Goal: Transaction & Acquisition: Purchase product/service

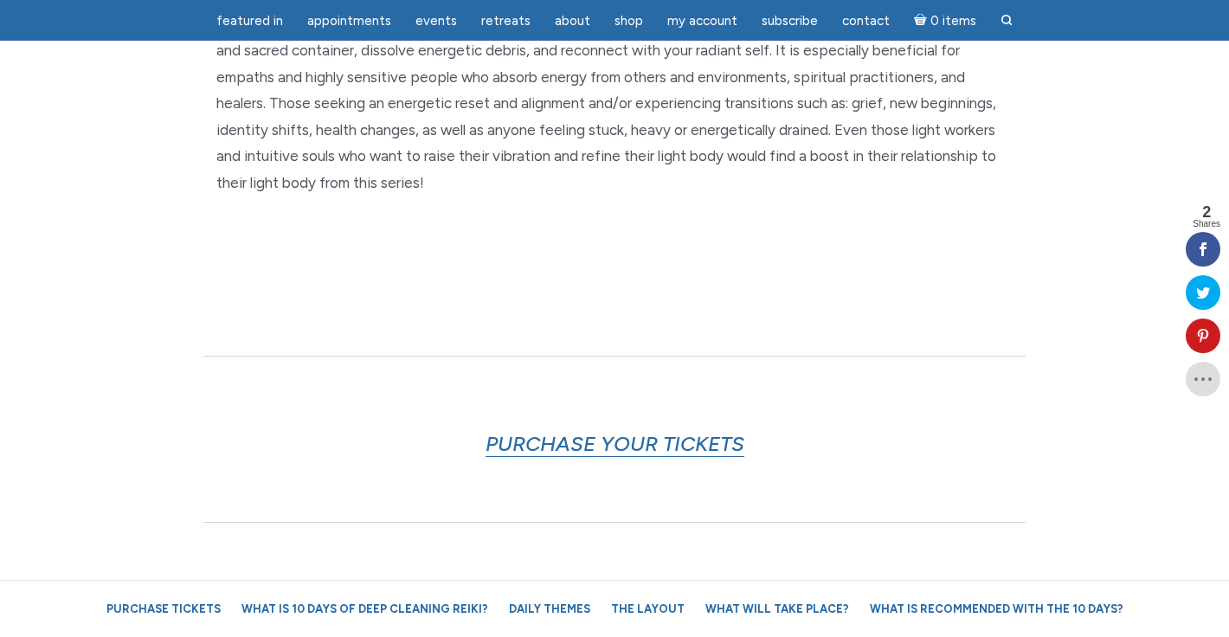
scroll to position [690, 0]
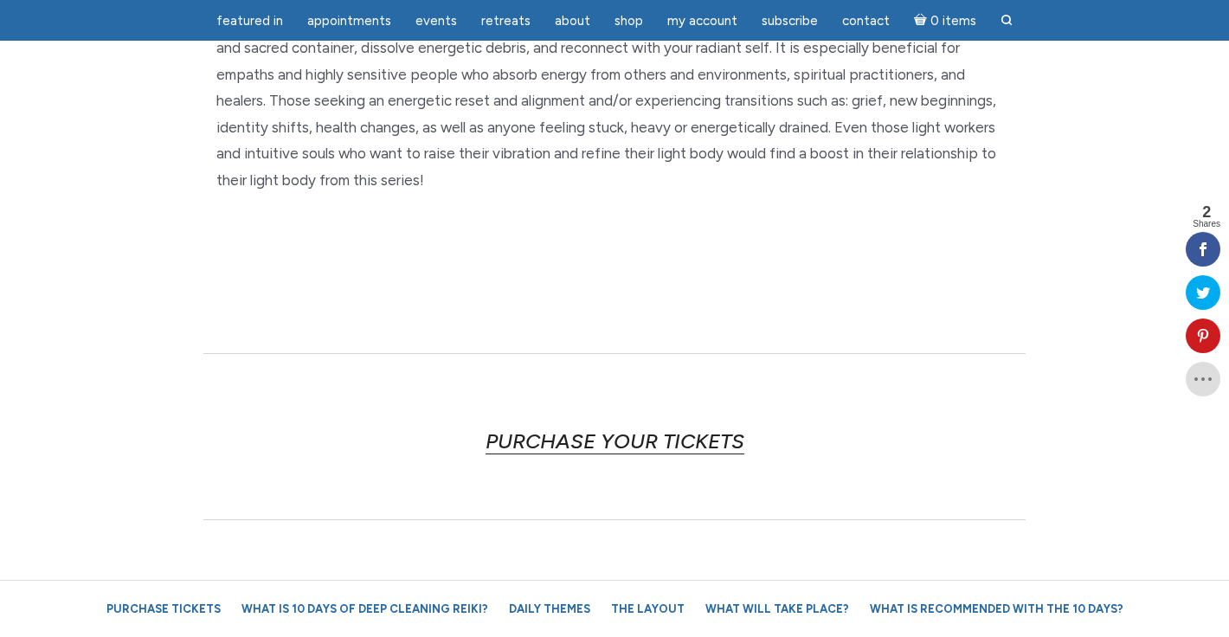
click at [687, 441] on link "PURCHASE YOUR TICKETS" at bounding box center [615, 441] width 259 height 26
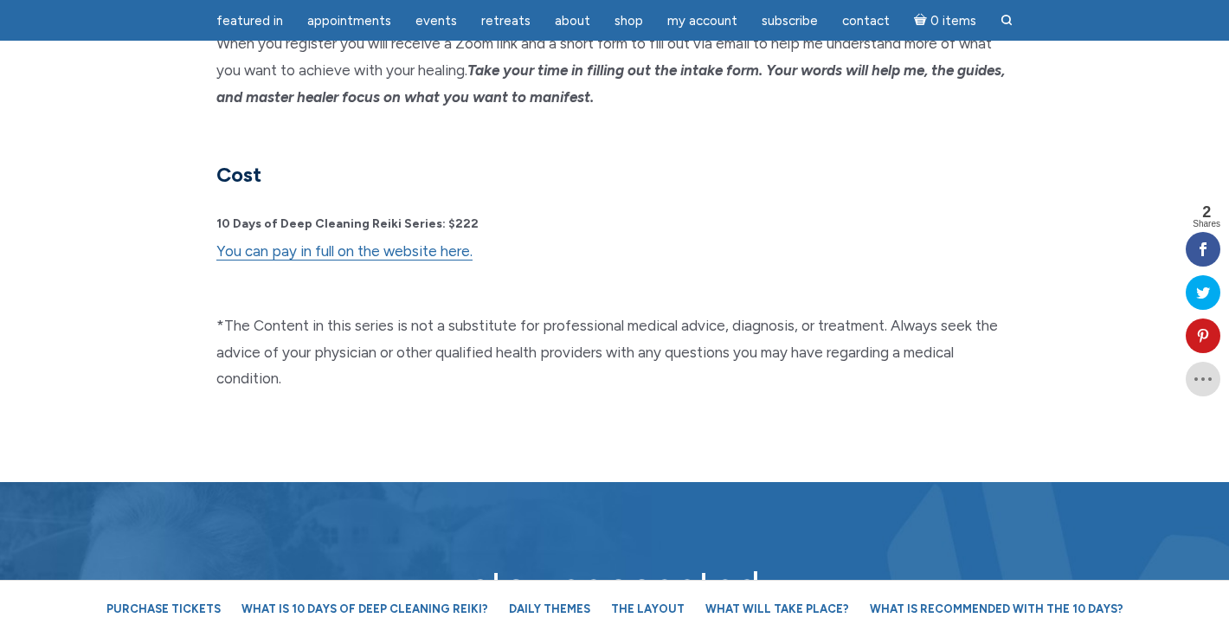
scroll to position [4546, 0]
click at [394, 242] on link "You can pay in full on the website here." at bounding box center [344, 251] width 256 height 18
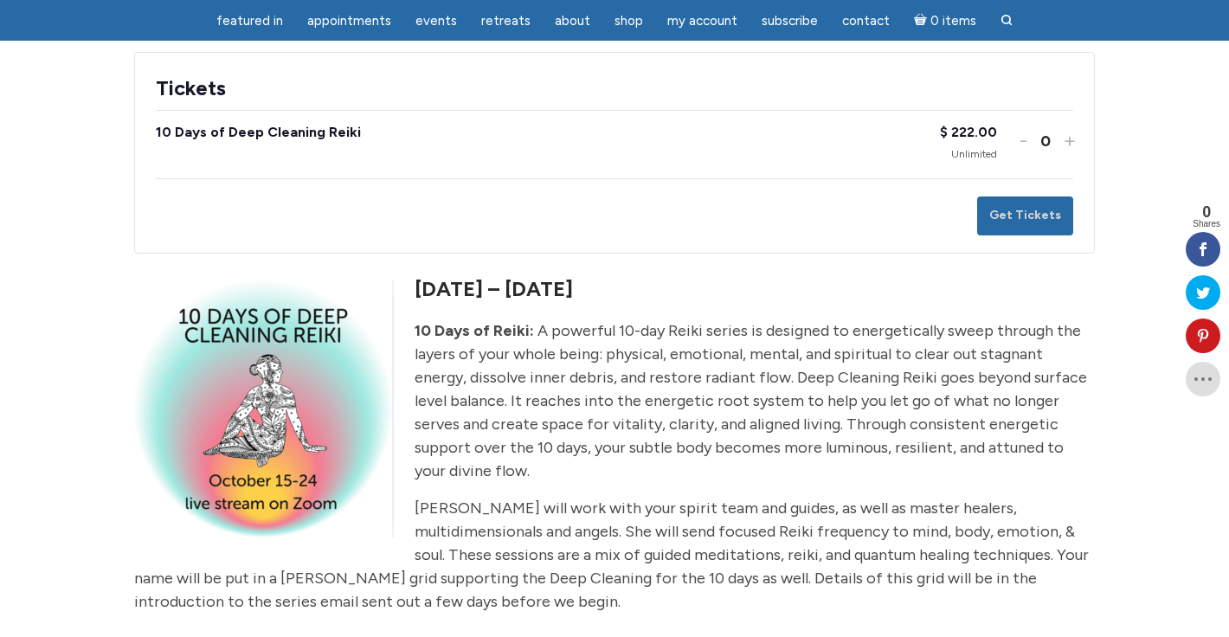
scroll to position [308, 0]
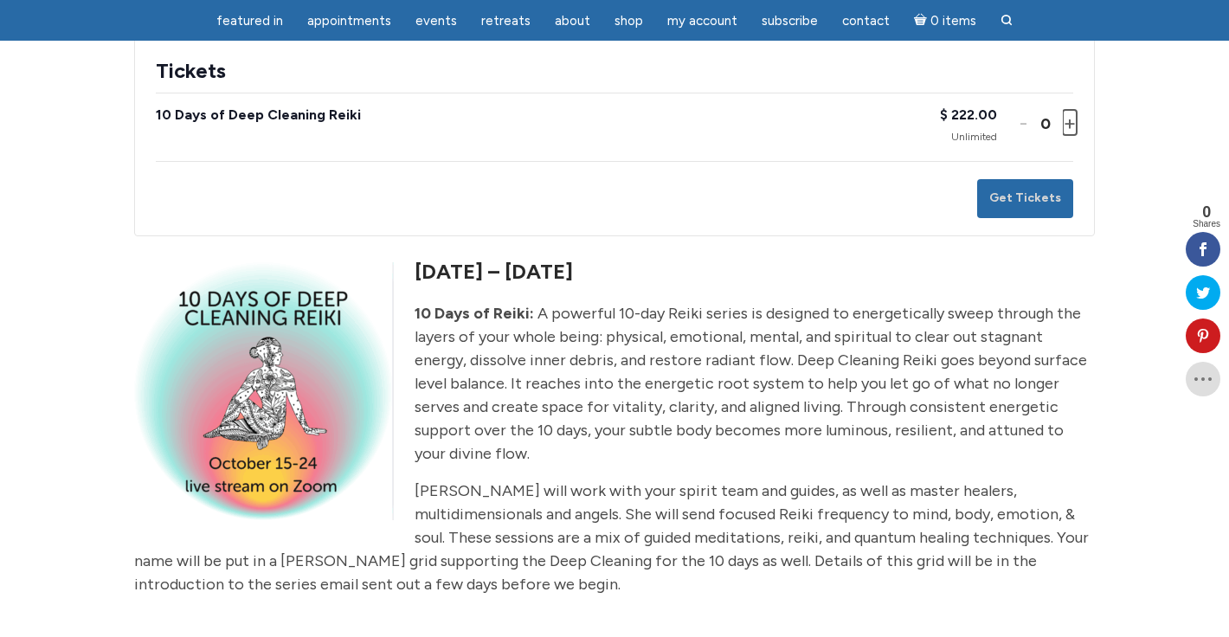
click at [1073, 135] on button "Increase ticket quantity for 10 Days of Deep Cleaning Reiki +" at bounding box center [1068, 122] width 10 height 25
click at [1032, 218] on button "Get Tickets" at bounding box center [1025, 198] width 96 height 39
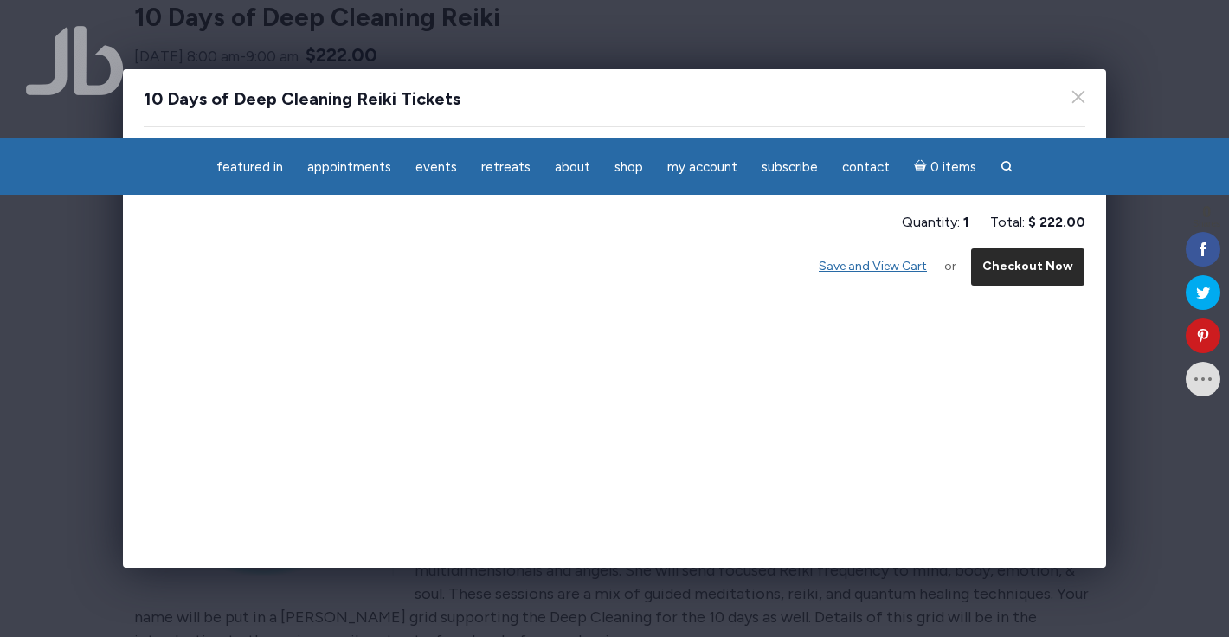
click at [1032, 267] on button "Checkout Now" at bounding box center [1027, 267] width 115 height 39
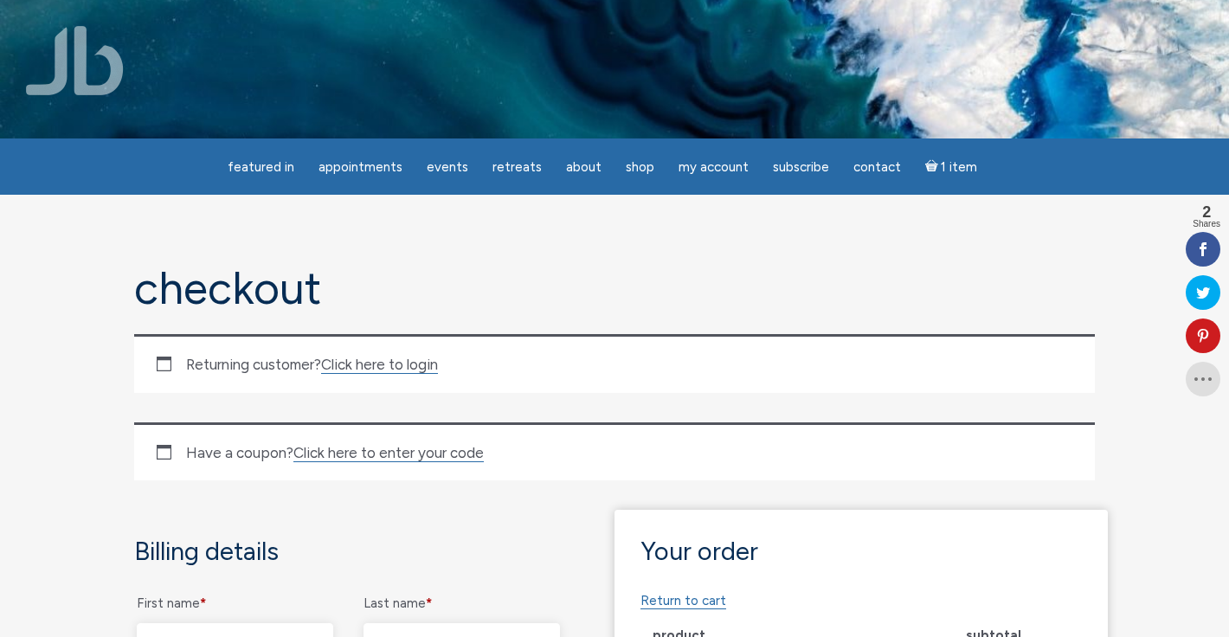
scroll to position [67, 0]
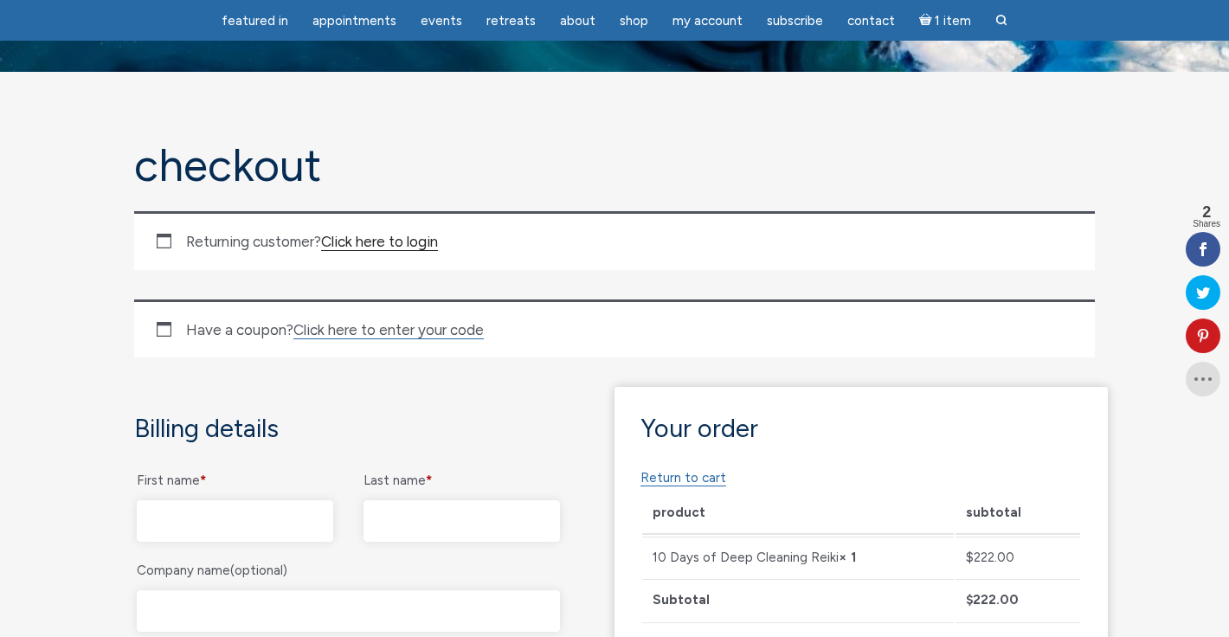
click at [392, 238] on link "Click here to login" at bounding box center [379, 242] width 117 height 18
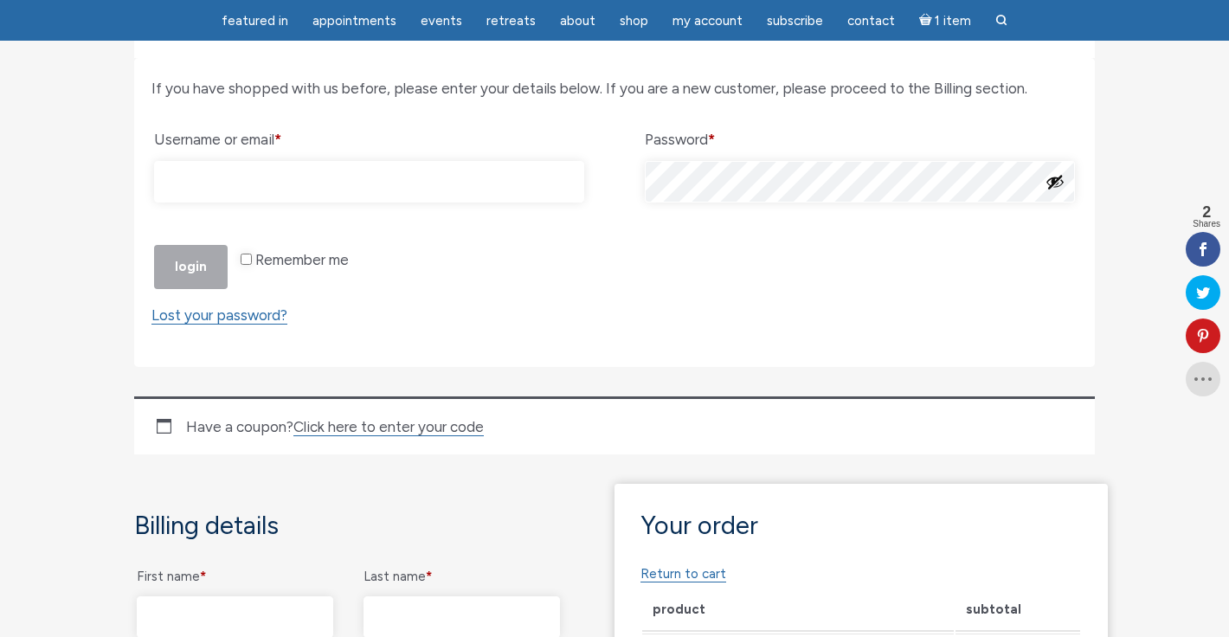
scroll to position [293, 0]
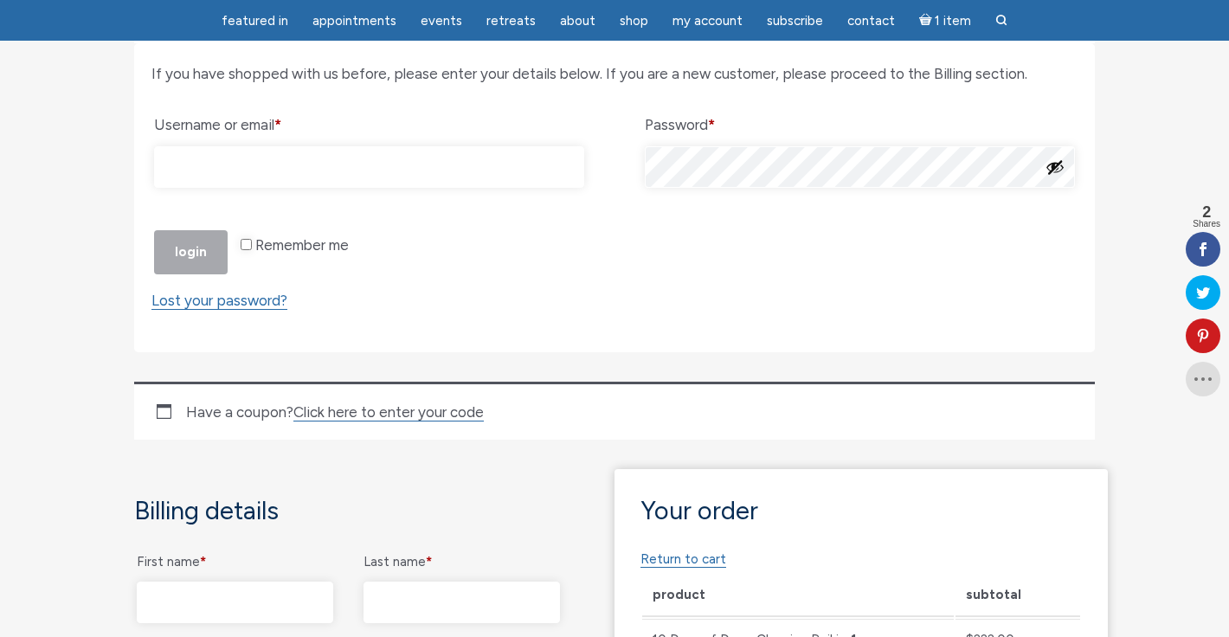
click at [247, 164] on input "Username or email * Required" at bounding box center [369, 167] width 430 height 42
type input "[EMAIL_ADDRESS][DOMAIN_NAME]"
click at [194, 277] on p "Remember me Login" at bounding box center [614, 252] width 926 height 49
click at [243, 250] on input "Remember me" at bounding box center [246, 244] width 11 height 11
checkbox input "true"
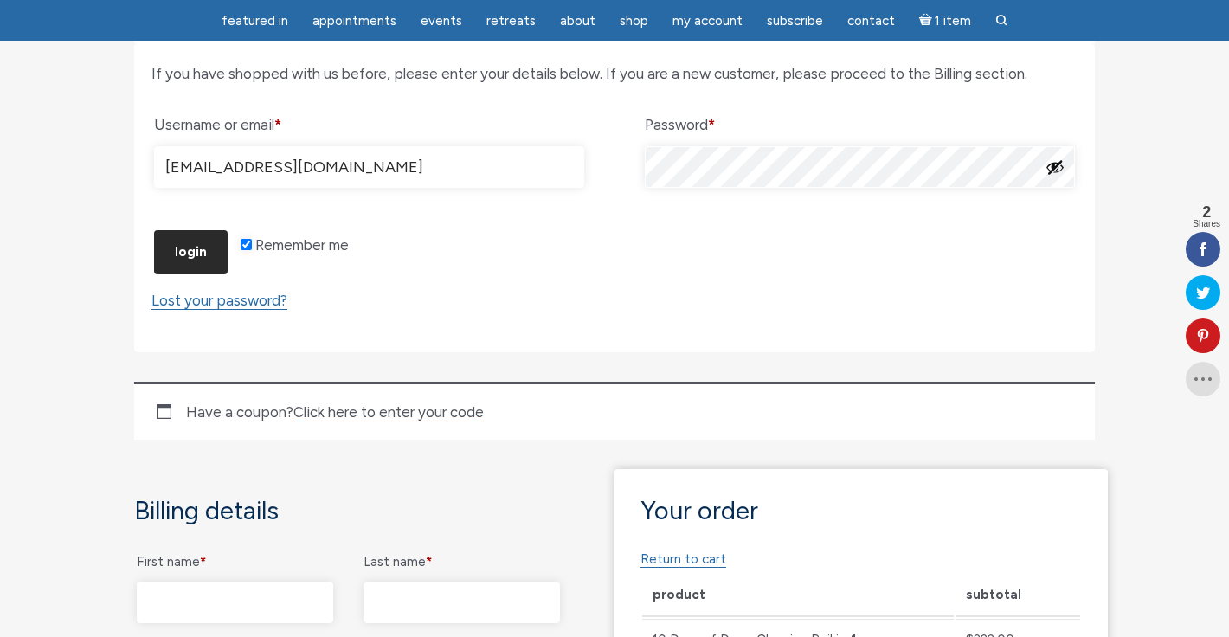
click at [190, 274] on button "Login" at bounding box center [191, 252] width 74 height 44
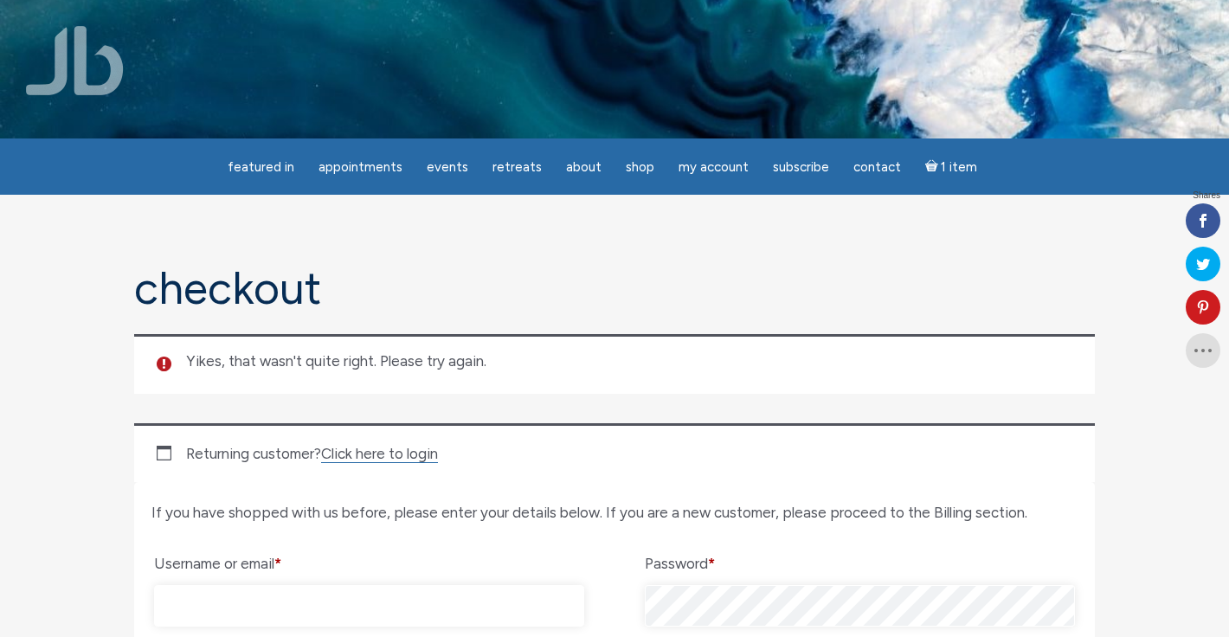
radio input "true"
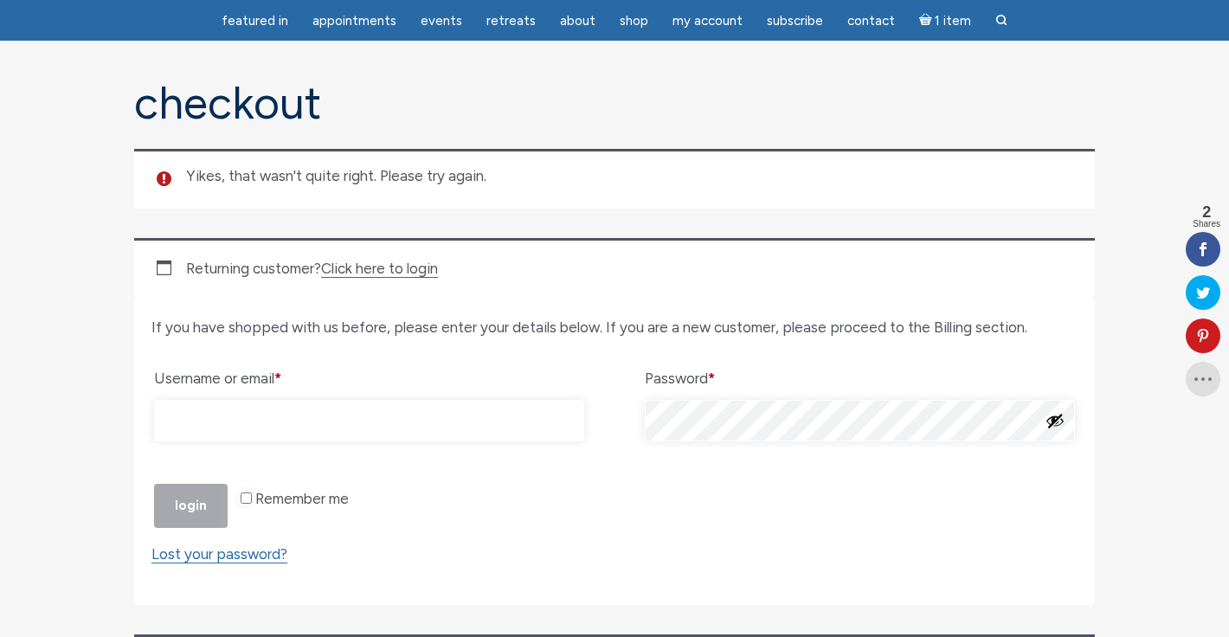
scroll to position [132, 0]
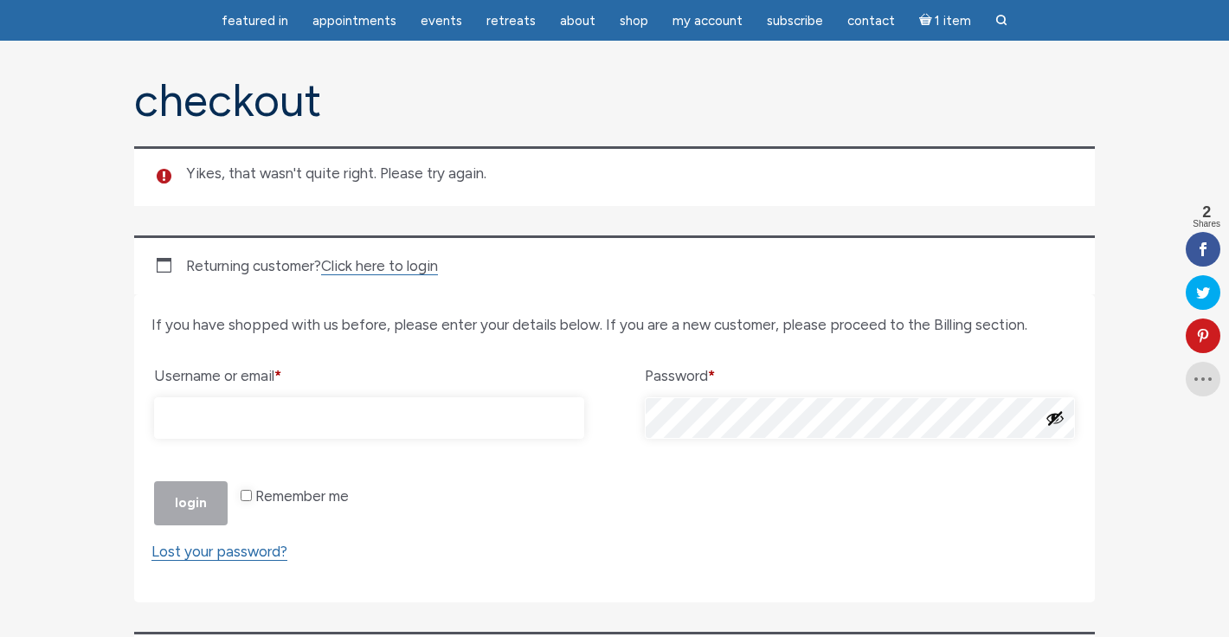
click at [212, 420] on input "Username or email * Required" at bounding box center [369, 418] width 430 height 42
type input "veetiha@hotmail.com"
click at [1061, 420] on button "Show password" at bounding box center [1055, 418] width 19 height 19
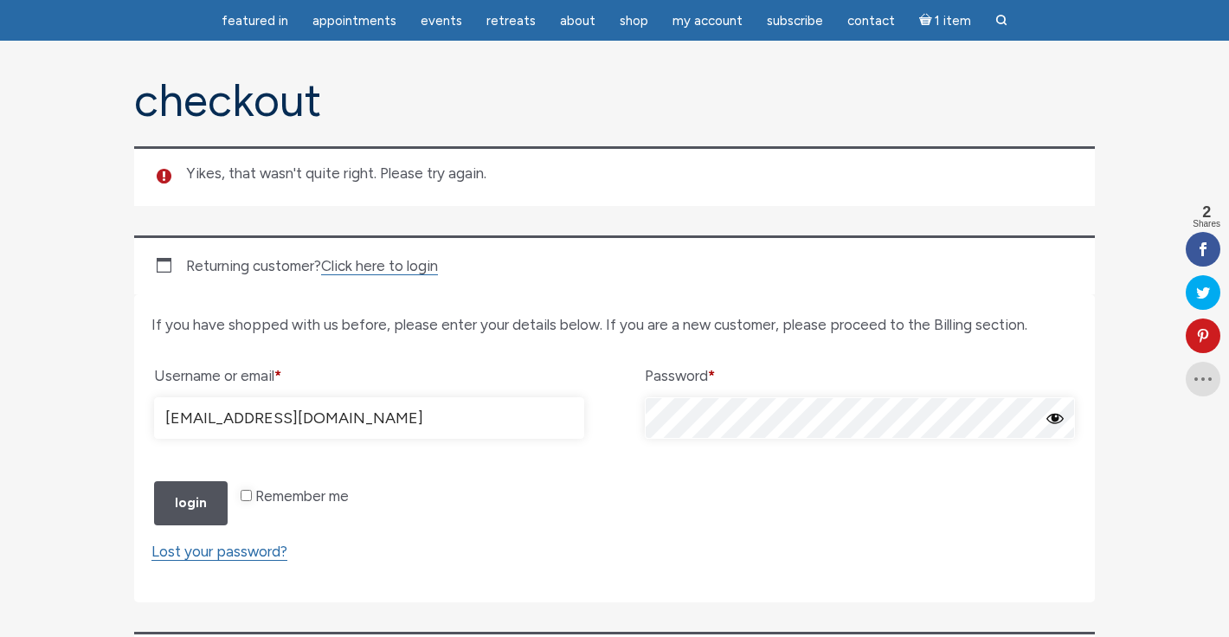
click at [242, 501] on input "Remember me" at bounding box center [246, 495] width 11 height 11
checkbox input "true"
click at [188, 525] on button "Login" at bounding box center [191, 503] width 74 height 44
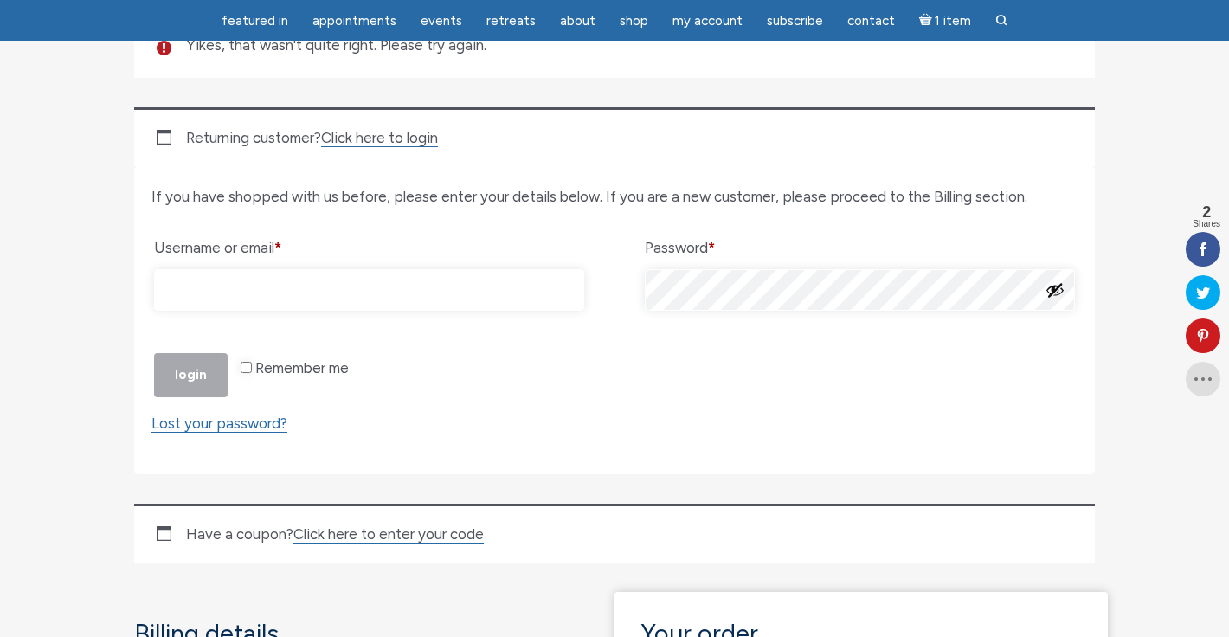
scroll to position [269, 0]
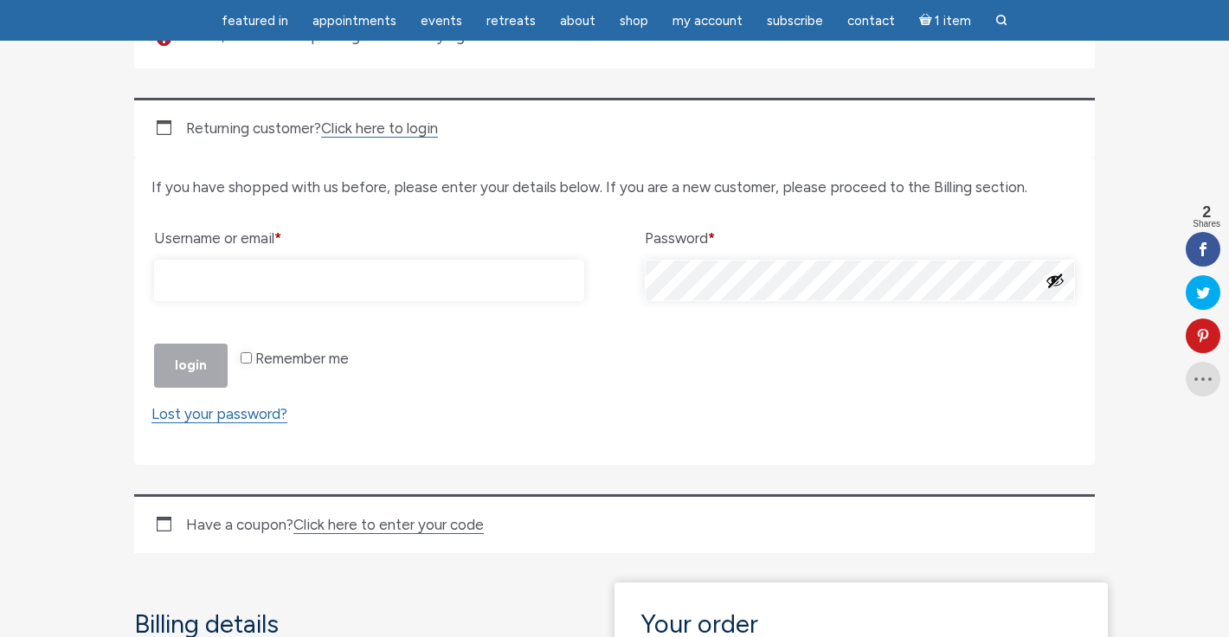
click at [216, 279] on input "Username or email * Required" at bounding box center [369, 281] width 430 height 42
click at [235, 286] on input "Iha" at bounding box center [369, 281] width 430 height 42
type input "ihaschuster"
click at [190, 388] on button "Login" at bounding box center [191, 366] width 74 height 44
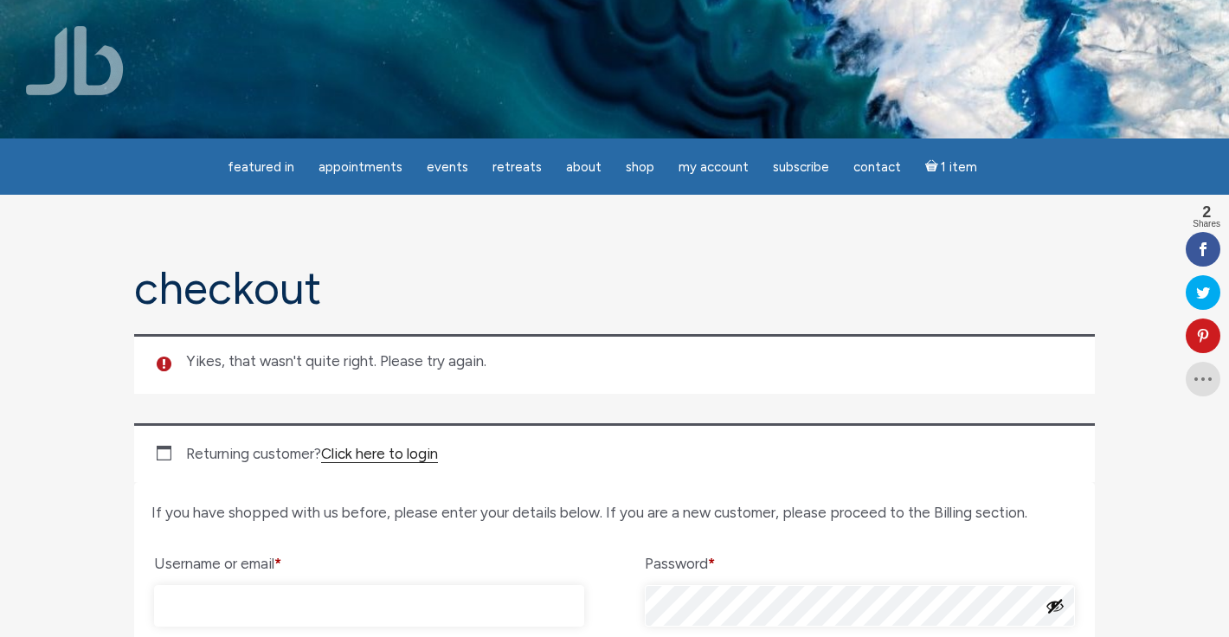
click at [403, 456] on link "Click here to login" at bounding box center [379, 454] width 117 height 18
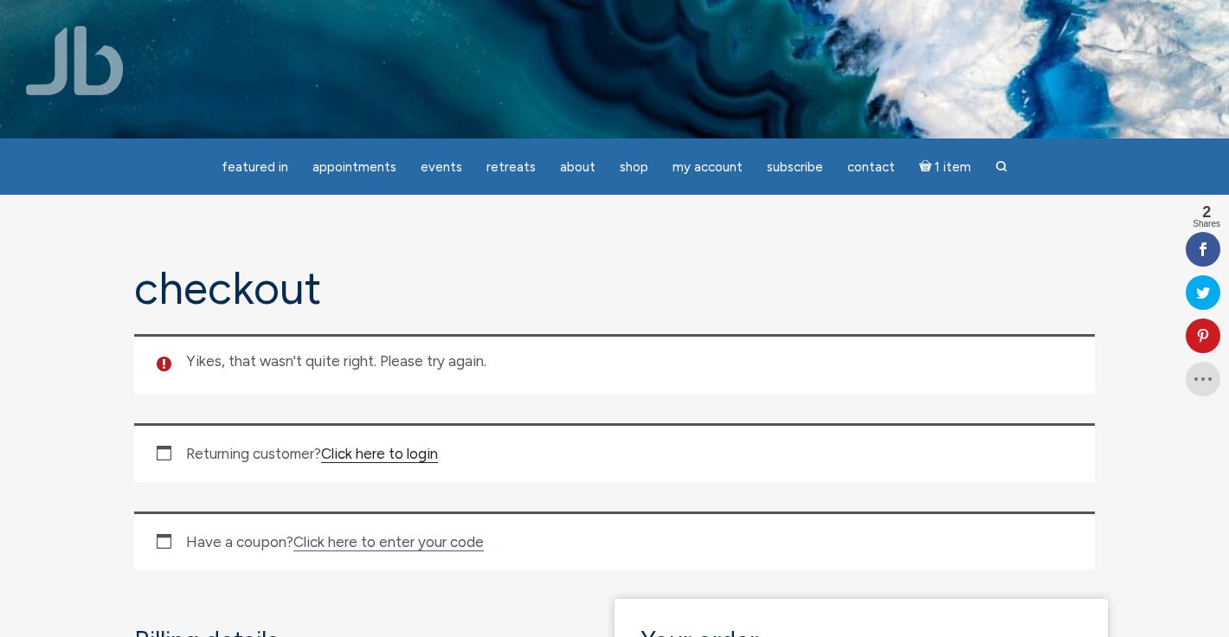
click at [403, 451] on link "Click here to login" at bounding box center [379, 454] width 117 height 18
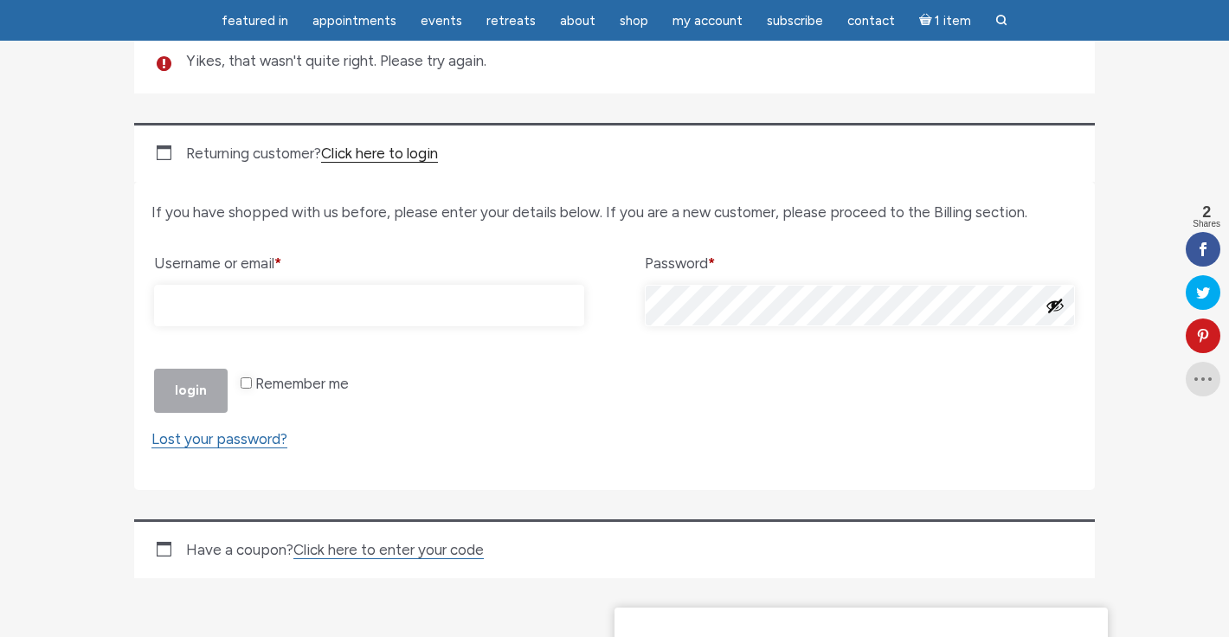
scroll to position [438, 0]
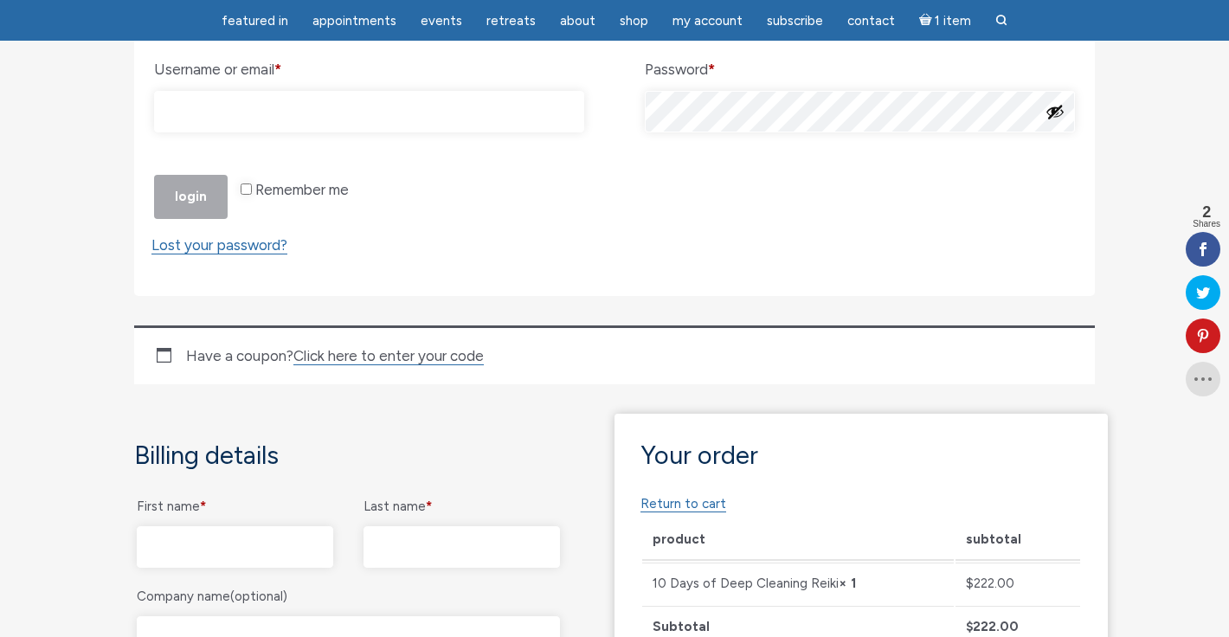
click at [218, 106] on input "Username or email * Required" at bounding box center [369, 112] width 430 height 42
type input "Iha"
click at [192, 222] on p "Remember me Login" at bounding box center [614, 196] width 926 height 49
click at [242, 195] on input "Remember me" at bounding box center [246, 189] width 11 height 11
checkbox input "true"
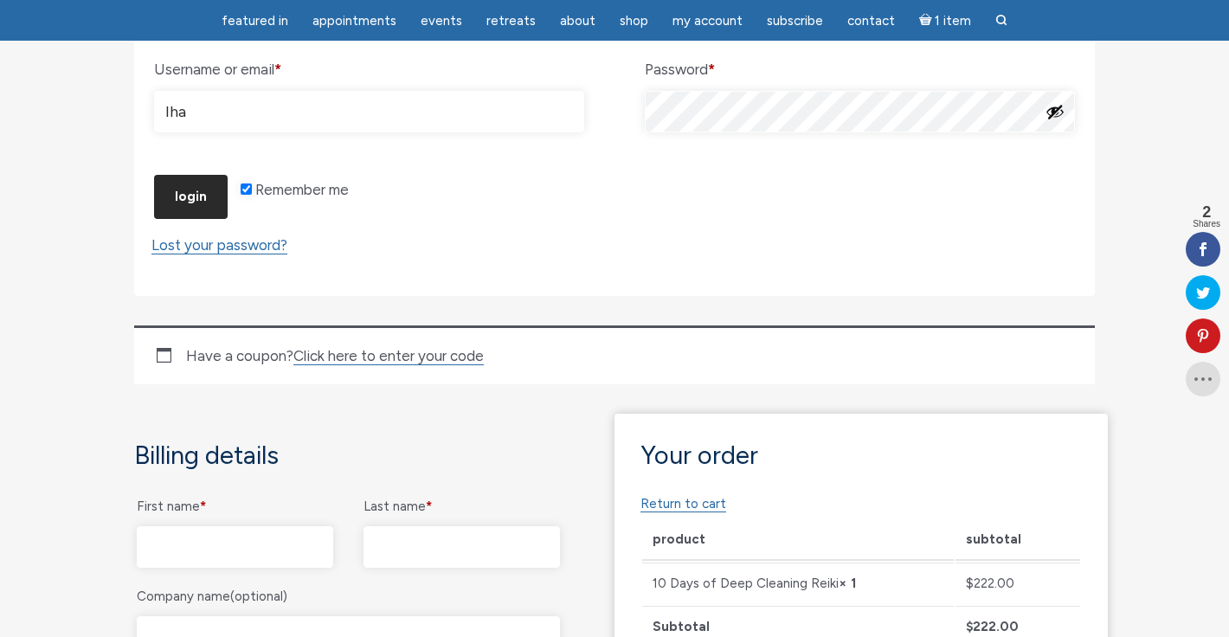
click at [185, 219] on button "Login" at bounding box center [191, 197] width 74 height 44
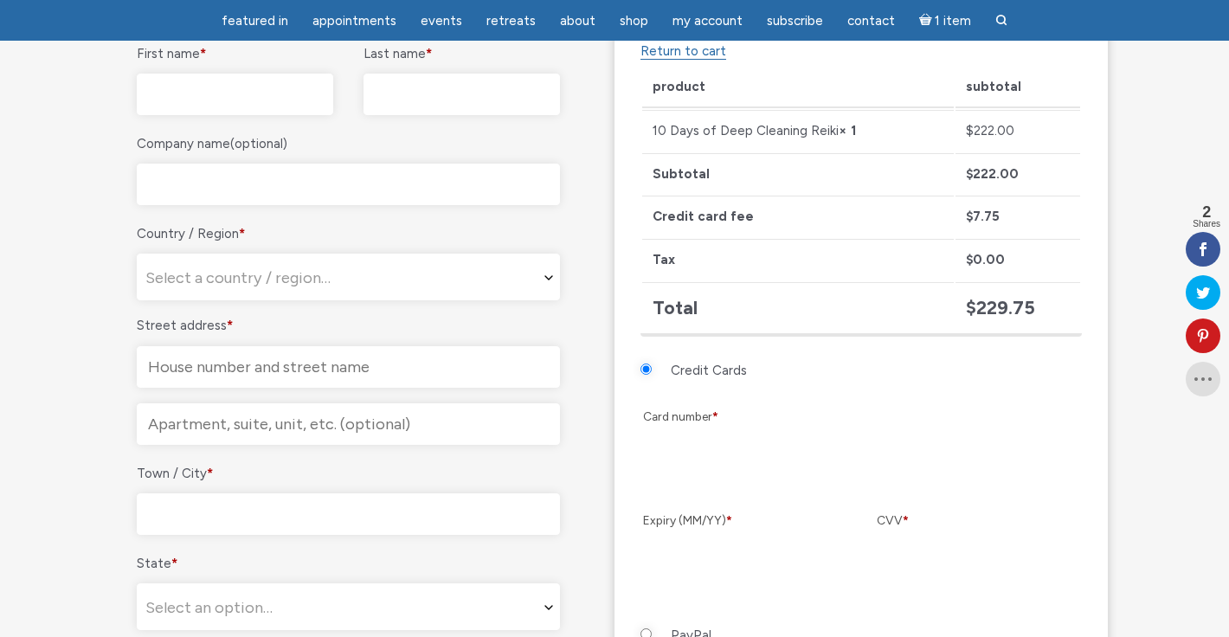
scroll to position [885, 0]
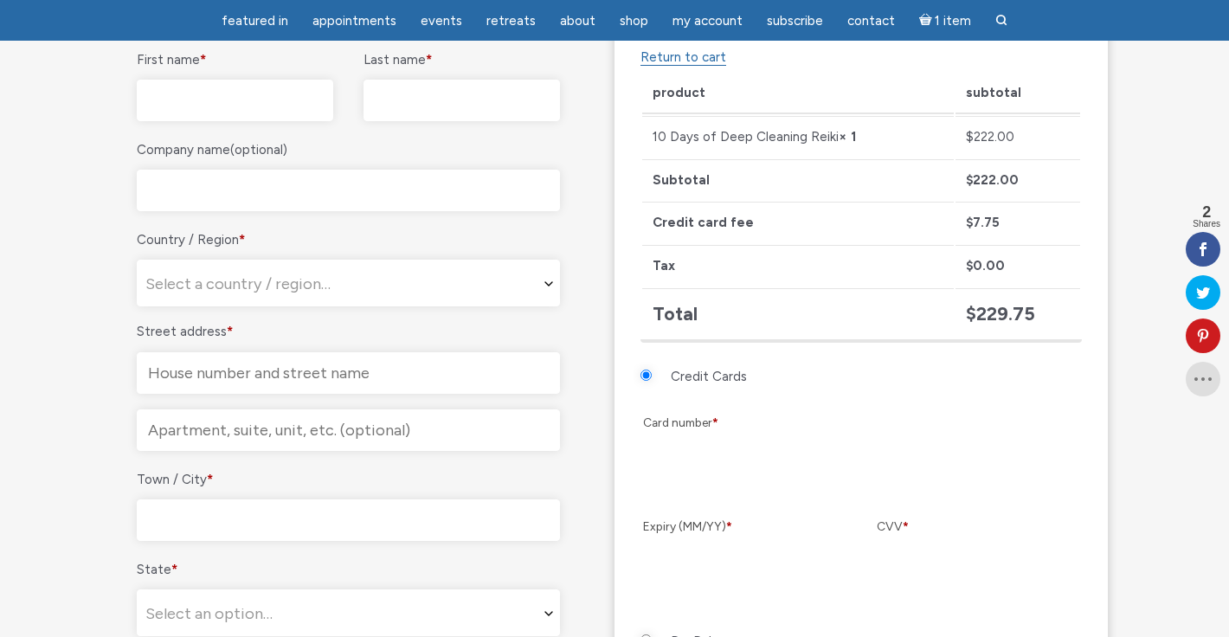
click at [204, 121] on input "First name *" at bounding box center [235, 101] width 196 height 42
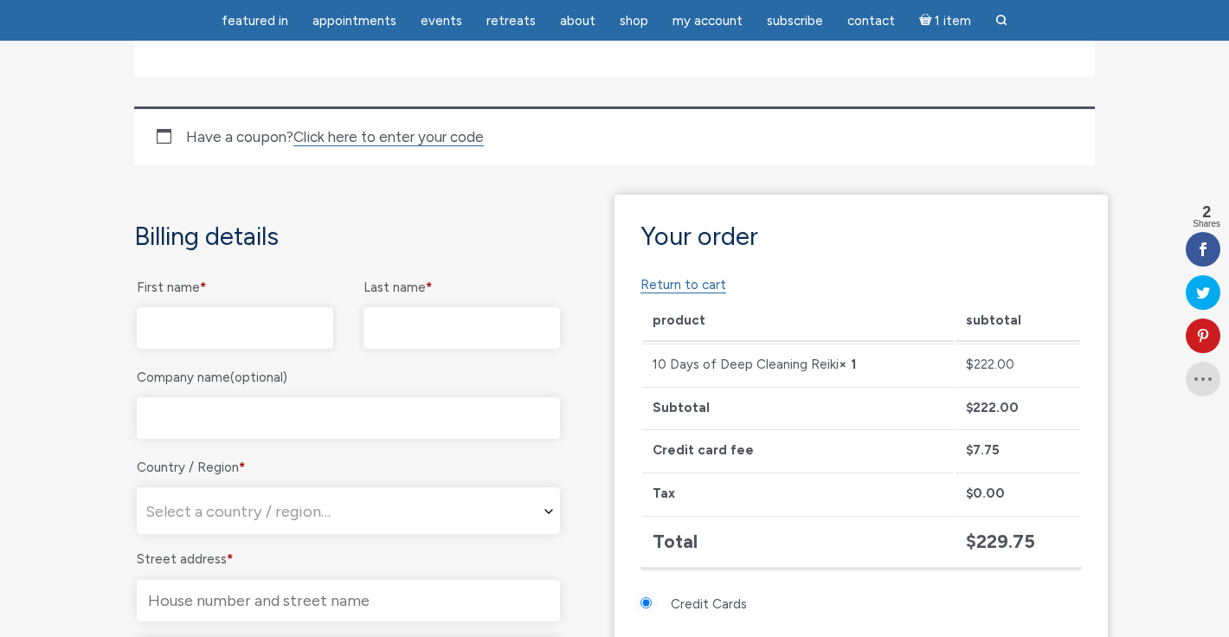
scroll to position [666, 0]
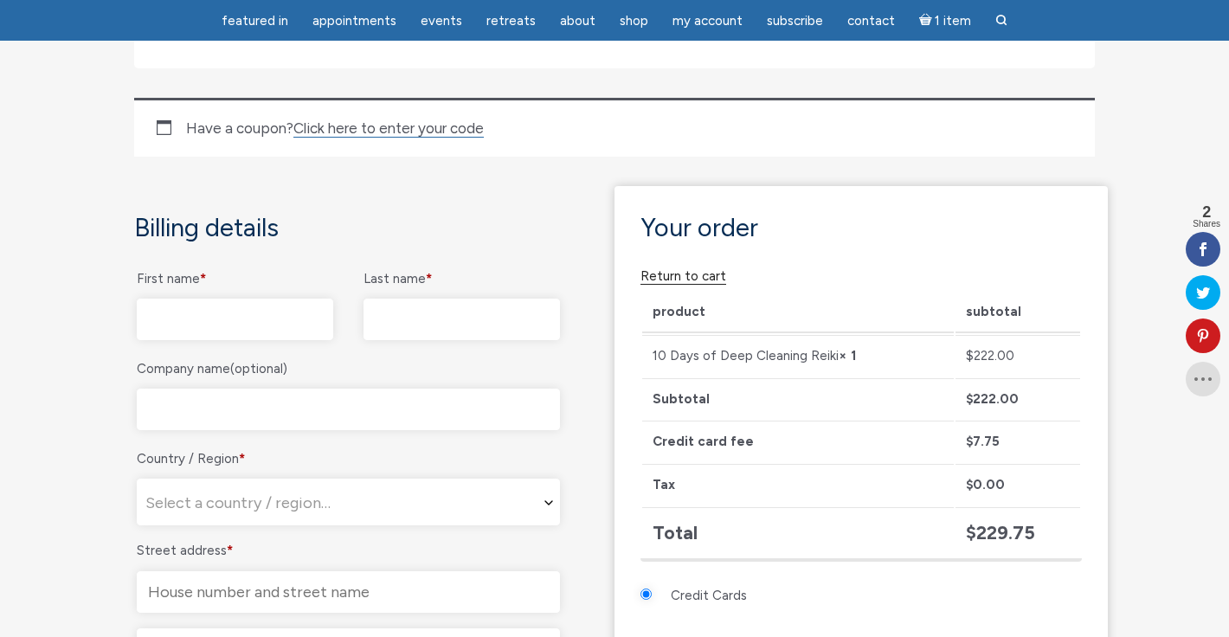
click at [660, 285] on link "Return to cart" at bounding box center [684, 276] width 86 height 16
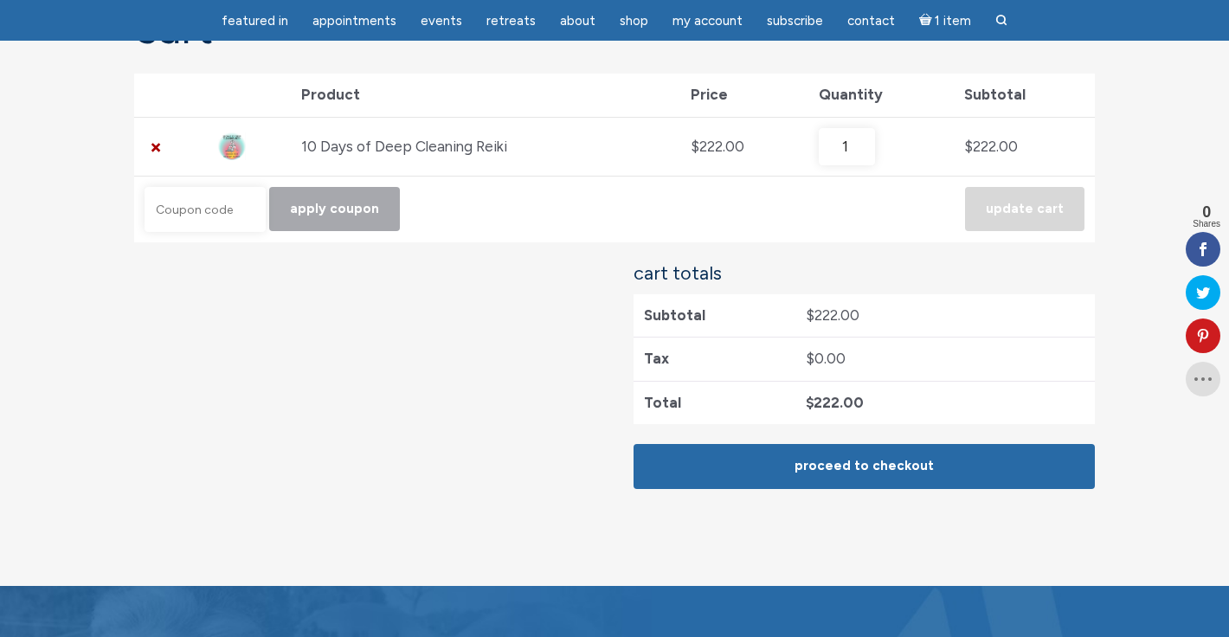
scroll to position [207, 0]
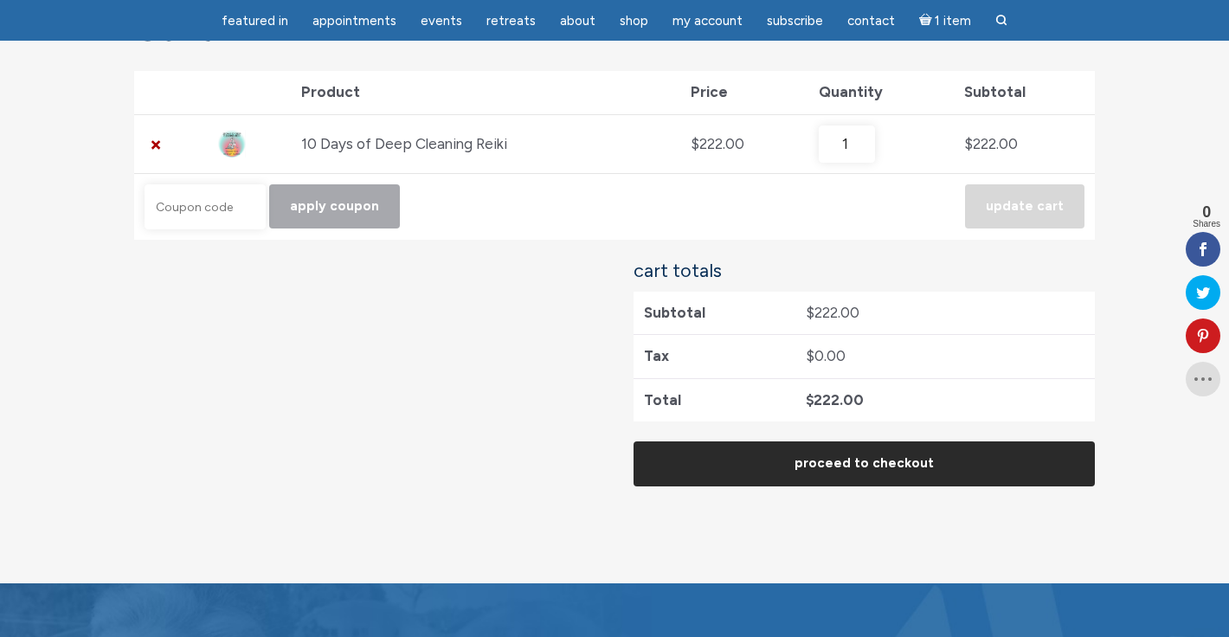
click at [836, 461] on link "Proceed to checkout" at bounding box center [864, 463] width 461 height 44
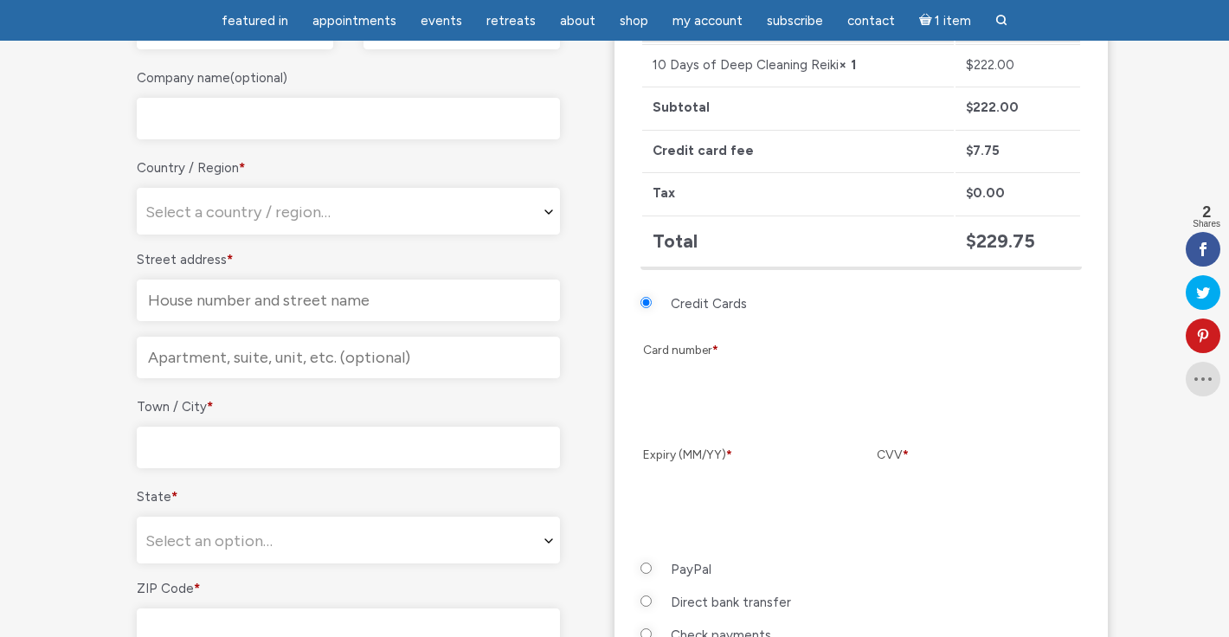
scroll to position [564, 0]
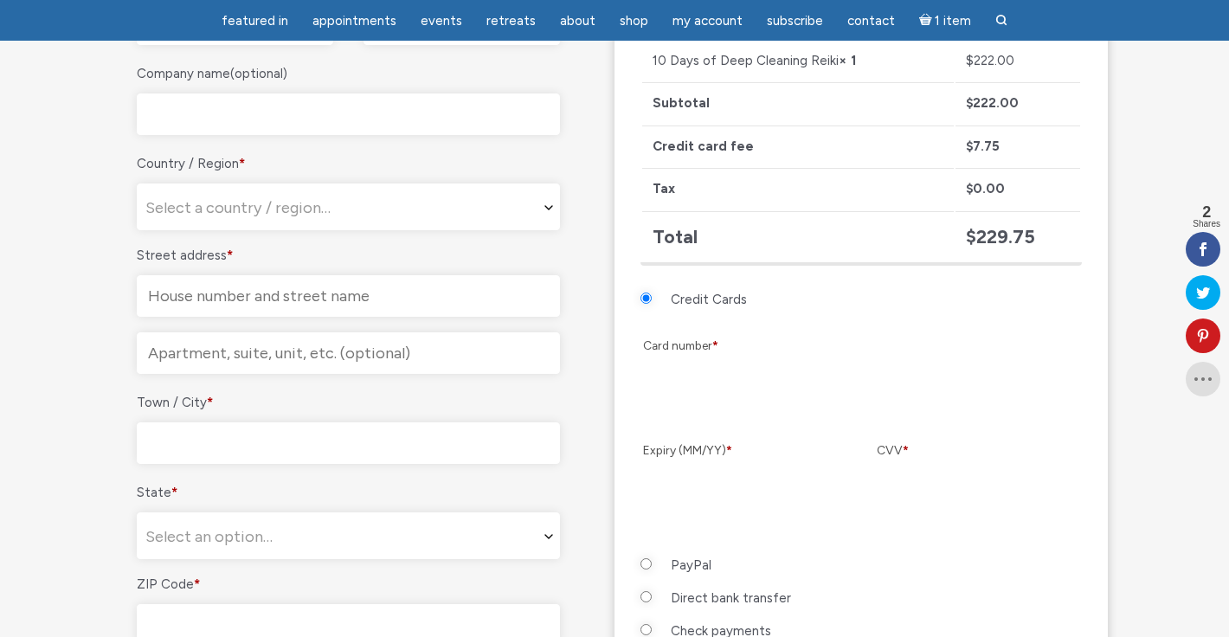
click at [644, 565] on input "PayPal" at bounding box center [646, 563] width 11 height 11
radio input "true"
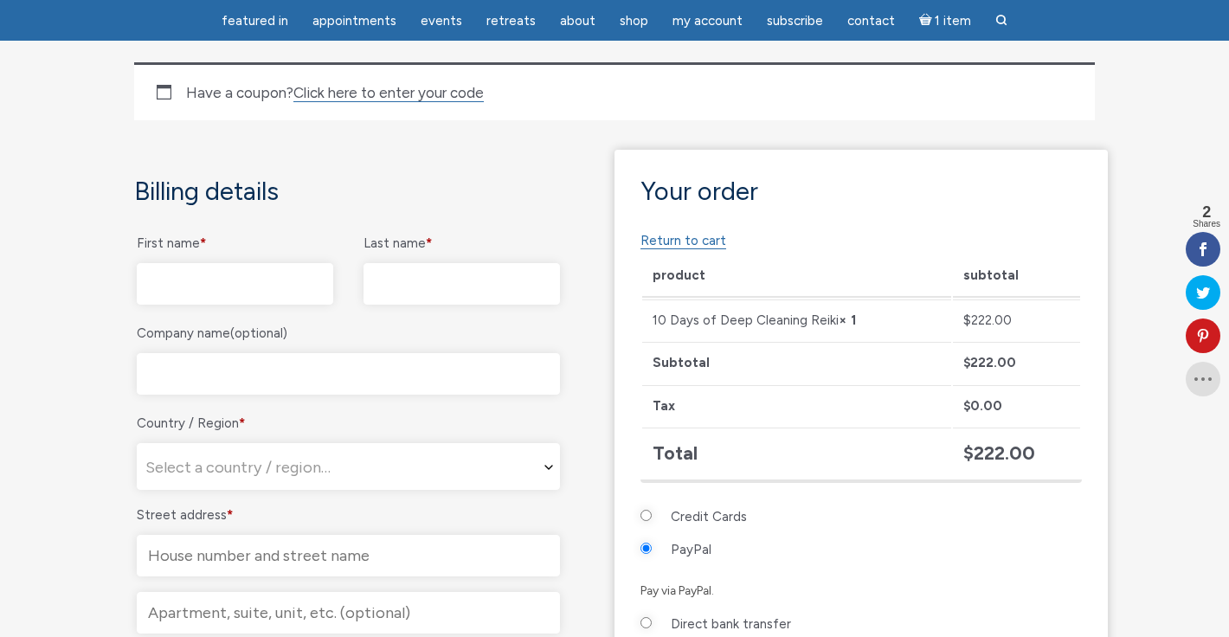
scroll to position [182, 0]
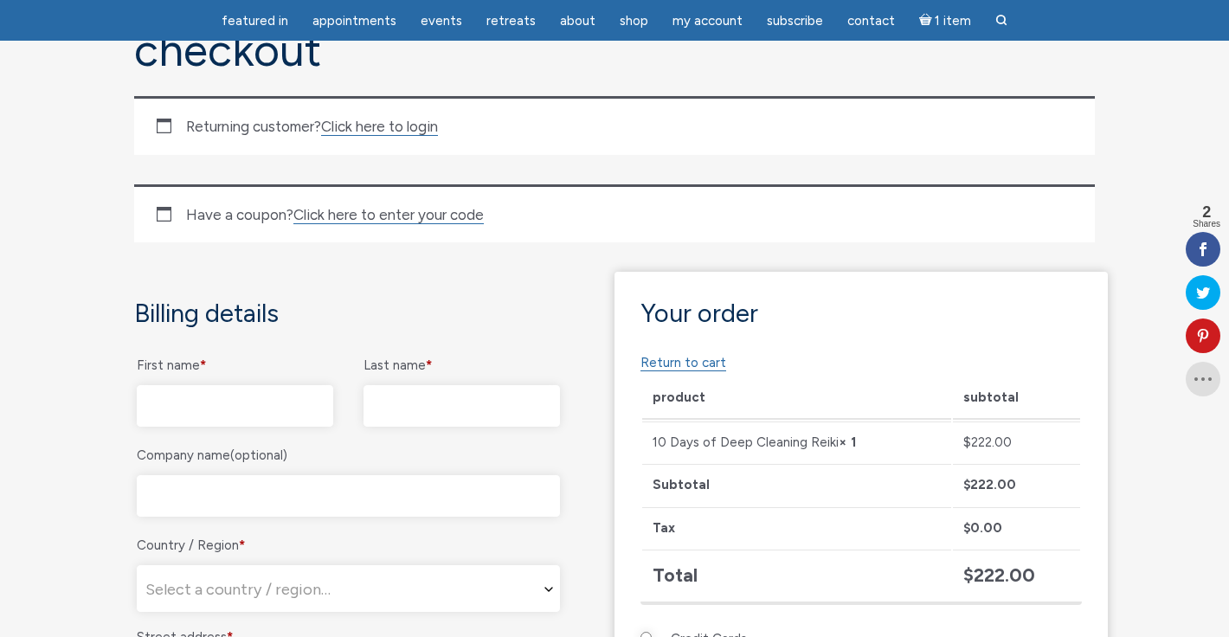
click at [185, 403] on input "First name *" at bounding box center [235, 406] width 196 height 42
type input "Iha"
click at [396, 405] on input "Last name *" at bounding box center [462, 406] width 196 height 42
type input "Schuster"
select select "US"
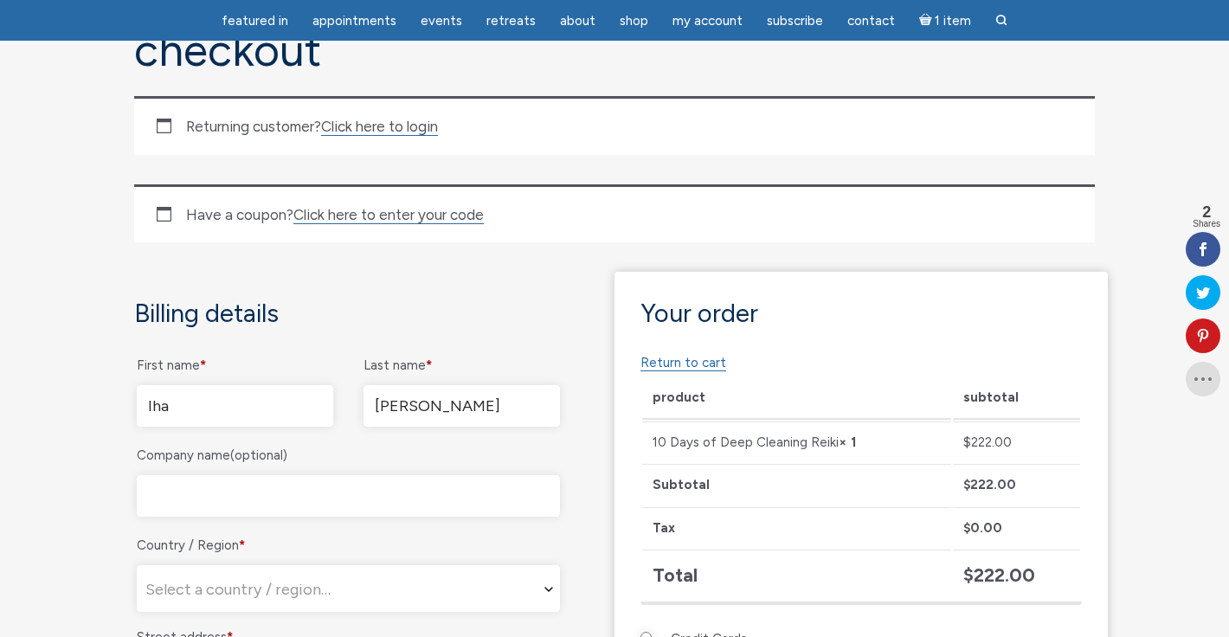
type input "4310 9th Street"
type input "Boulder"
type input "80304"
type input "13039569577"
type input "veetiha@hotmail.com"
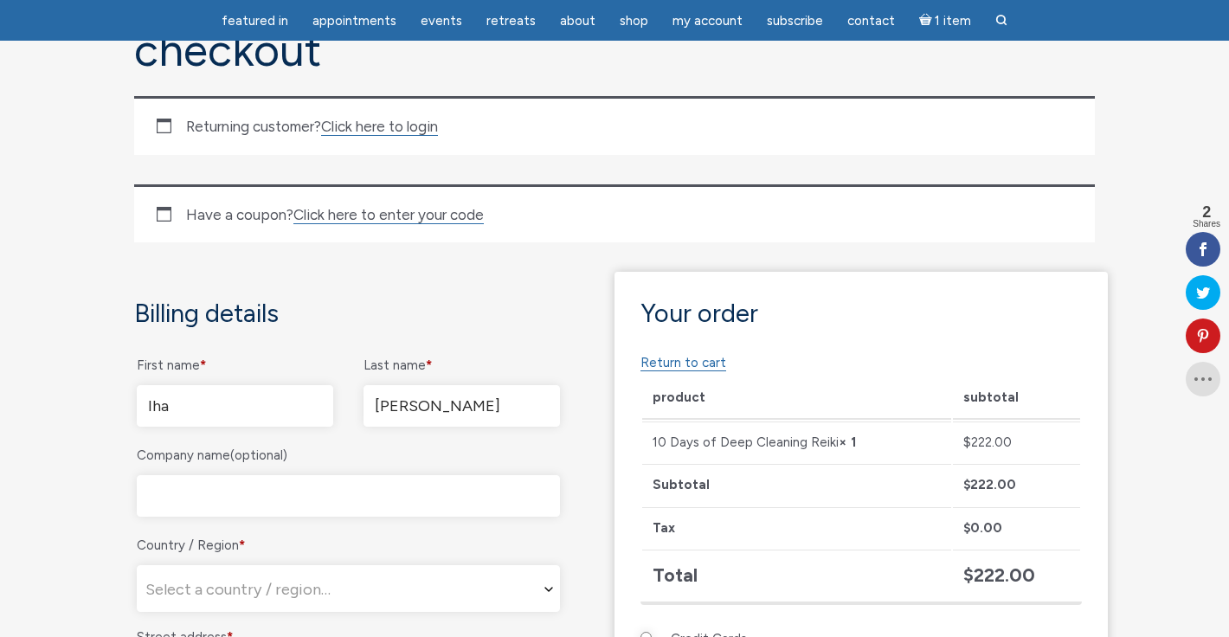
select select "US"
select select "CO"
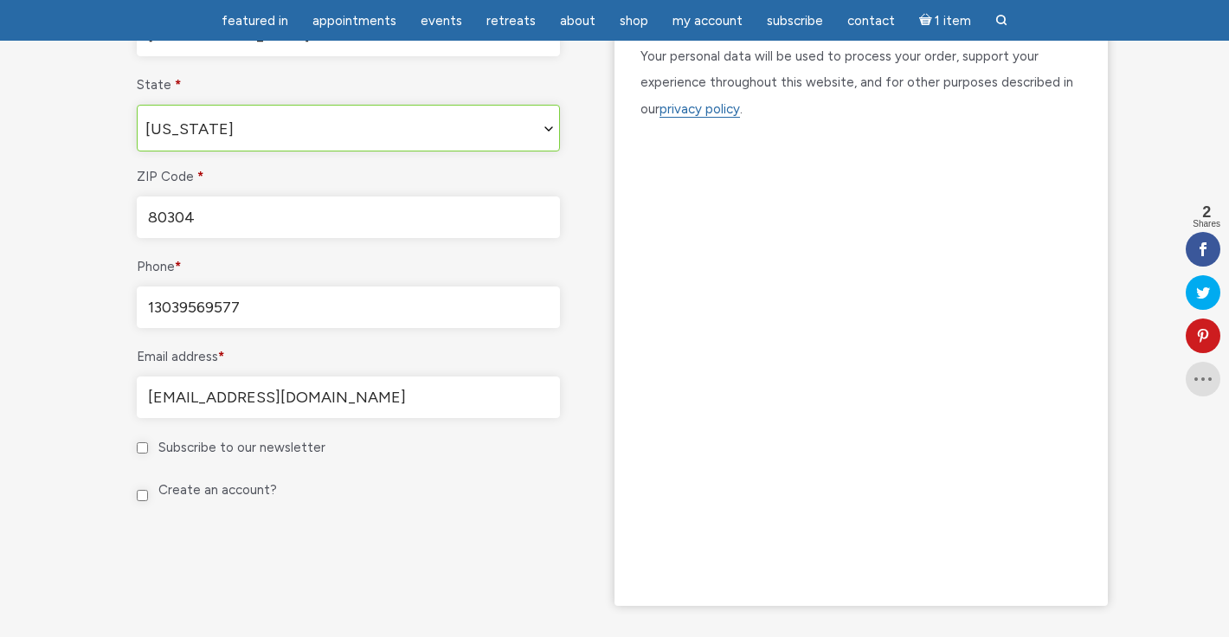
scroll to position [972, 0]
click at [142, 491] on input "Create an account?" at bounding box center [142, 494] width 11 height 11
checkbox input "true"
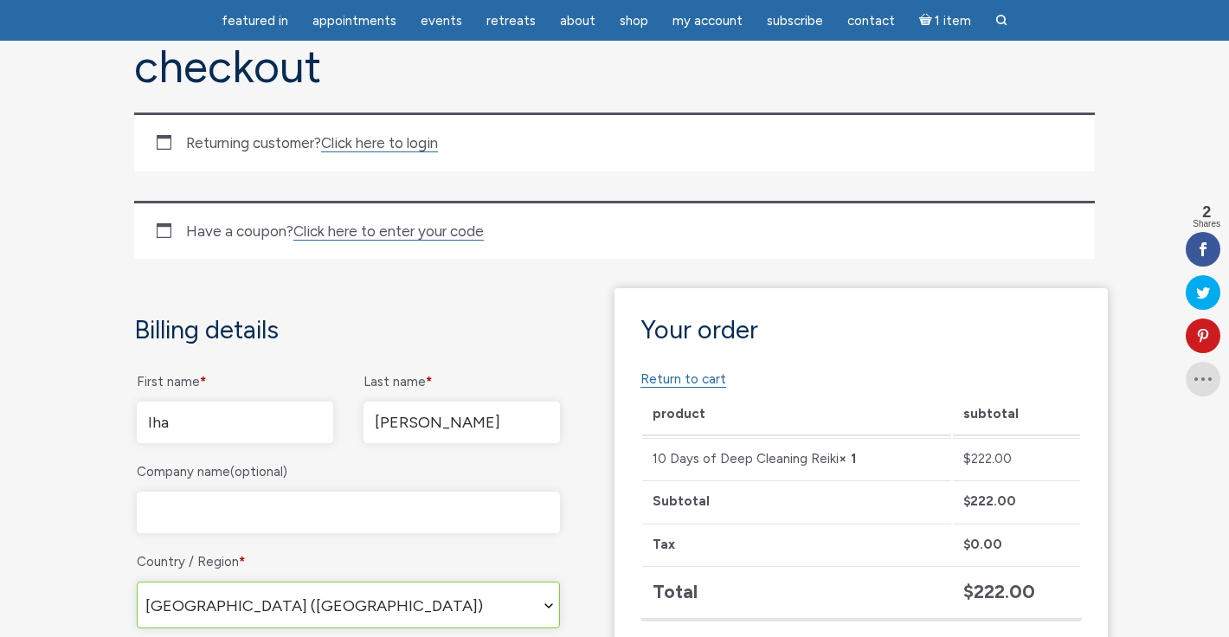
scroll to position [0, 0]
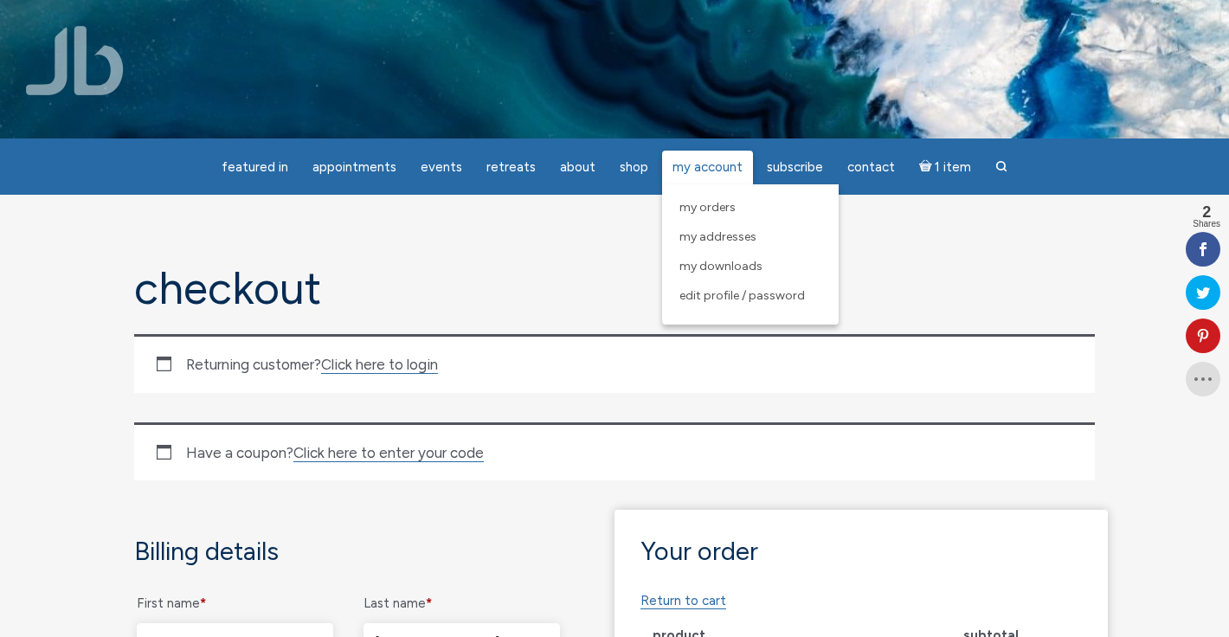
click at [701, 167] on span "My Account" at bounding box center [708, 167] width 70 height 16
click at [705, 206] on span "My Orders" at bounding box center [708, 207] width 56 height 15
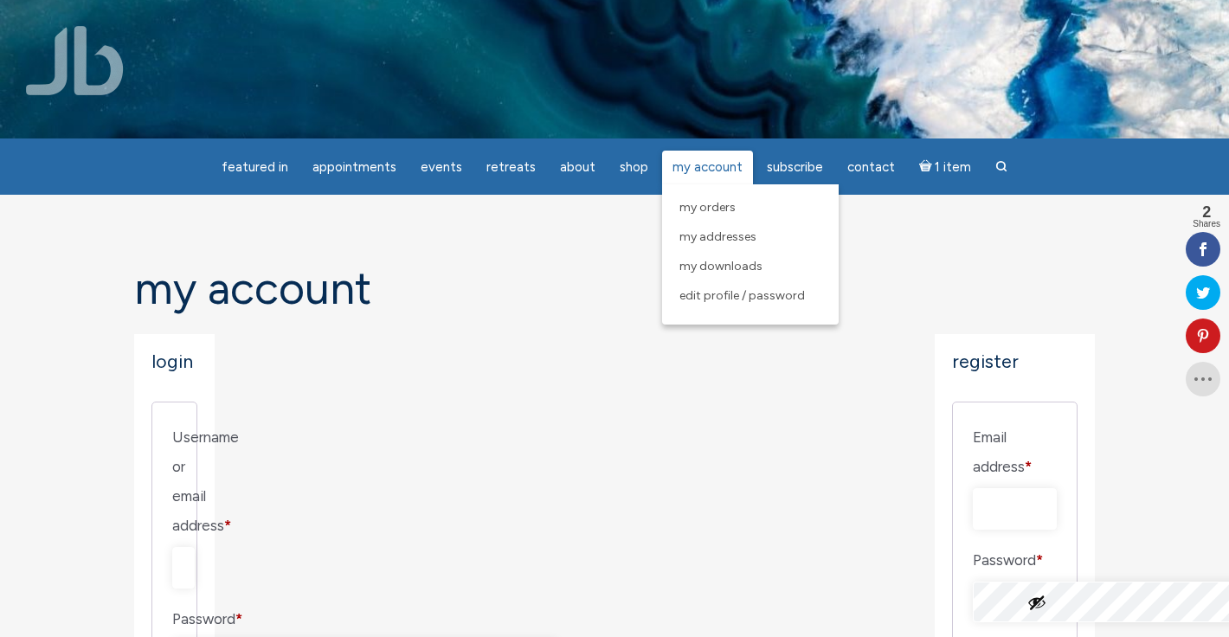
click at [692, 172] on span "My Account" at bounding box center [708, 167] width 70 height 16
click at [730, 210] on link "My Orders" at bounding box center [750, 207] width 159 height 29
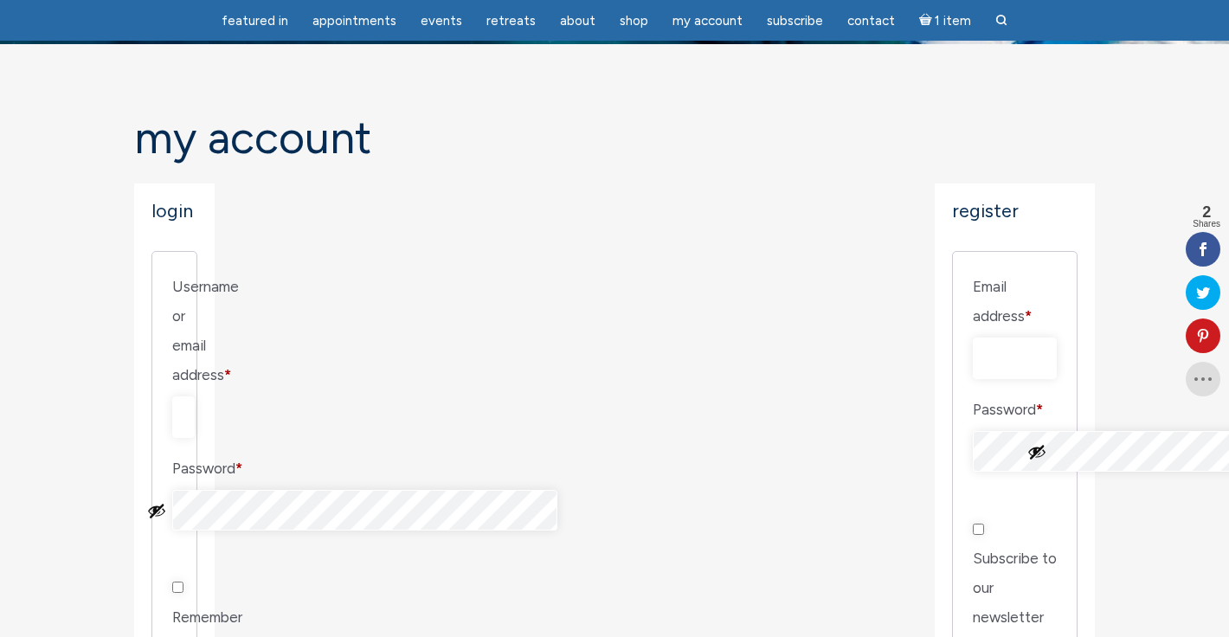
scroll to position [78, 0]
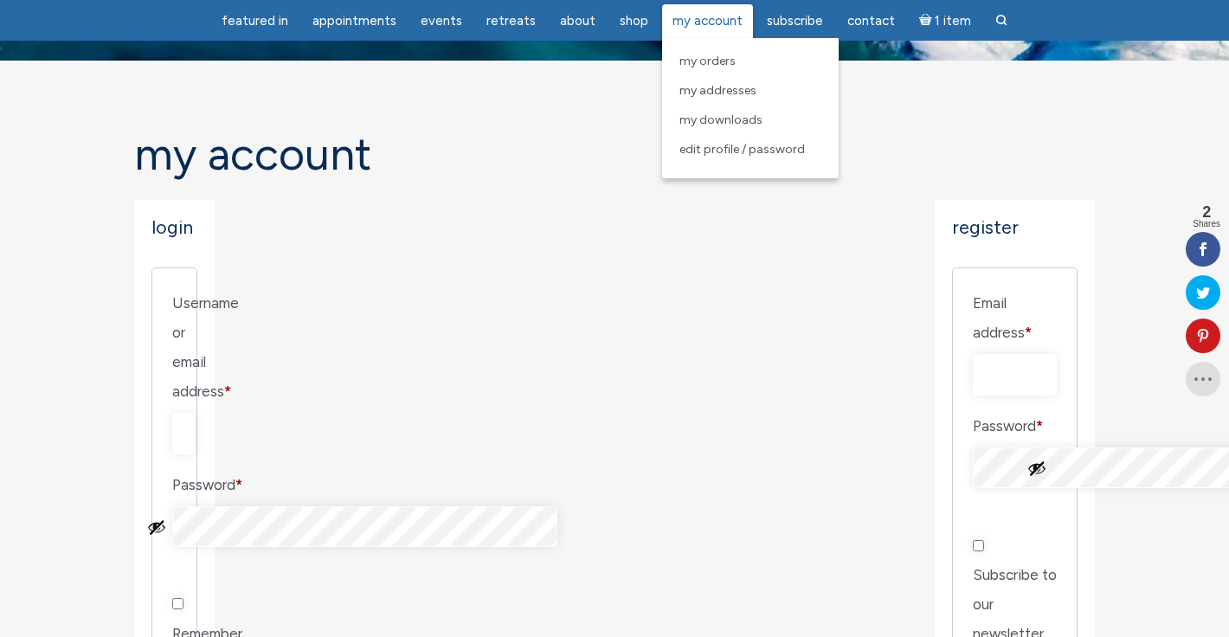
click at [701, 28] on span "My Account" at bounding box center [708, 21] width 70 height 16
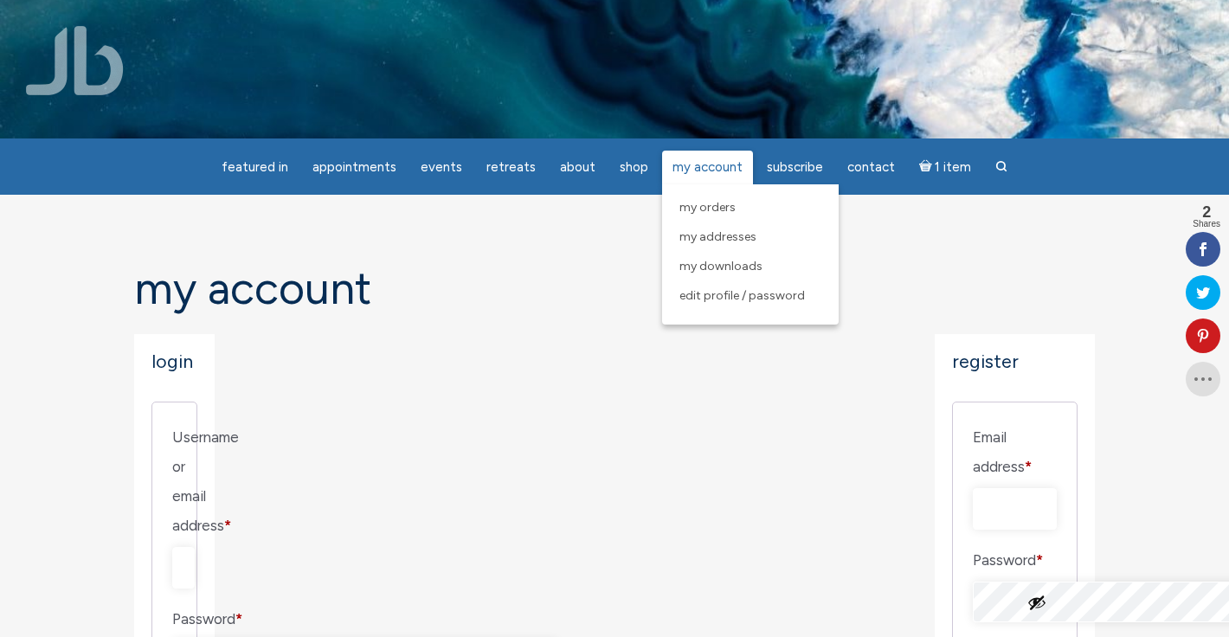
click at [706, 166] on span "My Account" at bounding box center [708, 167] width 70 height 16
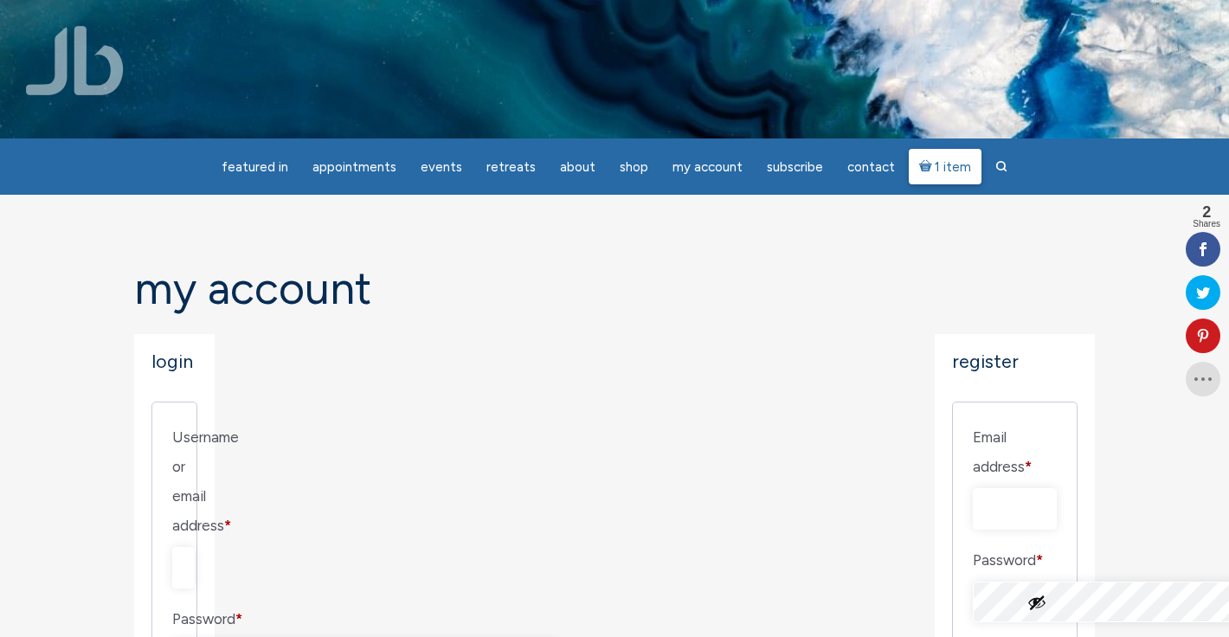
click at [944, 171] on span "1 item" at bounding box center [953, 167] width 36 height 13
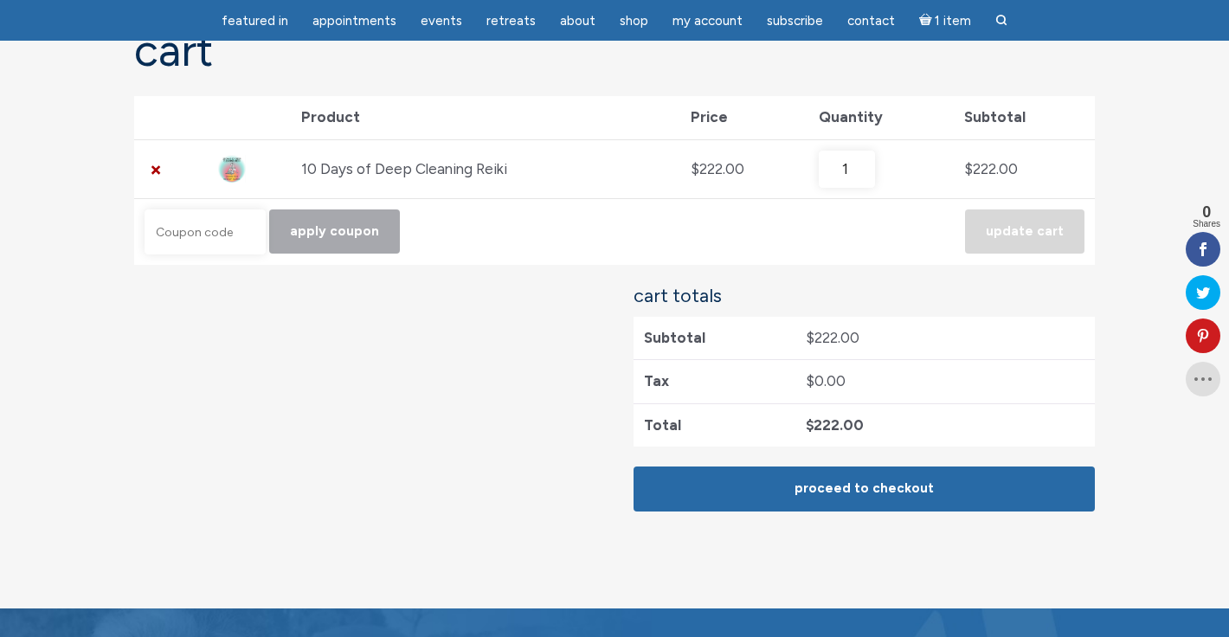
scroll to position [200, 0]
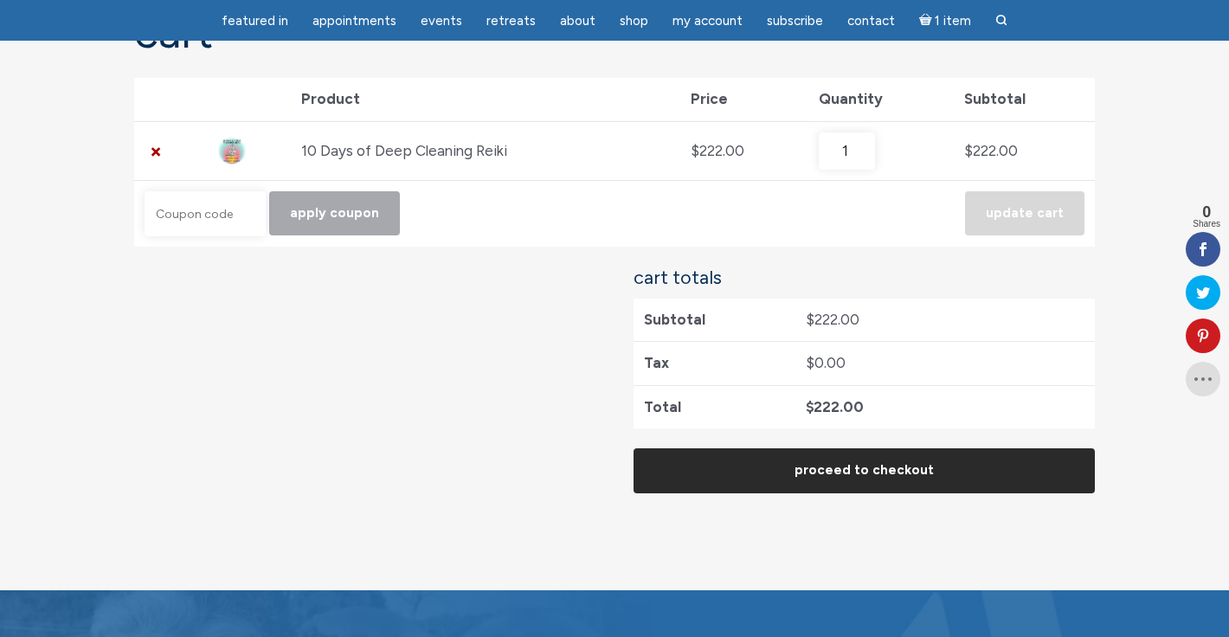
click at [878, 468] on link "Proceed to checkout" at bounding box center [864, 470] width 461 height 44
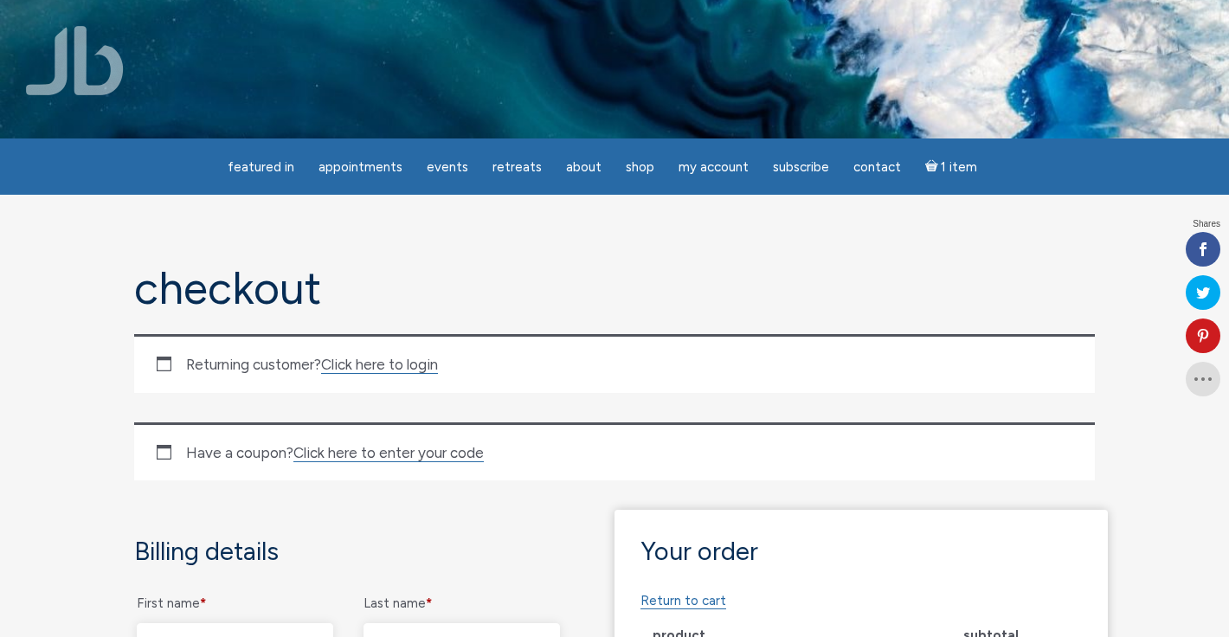
select select "CO"
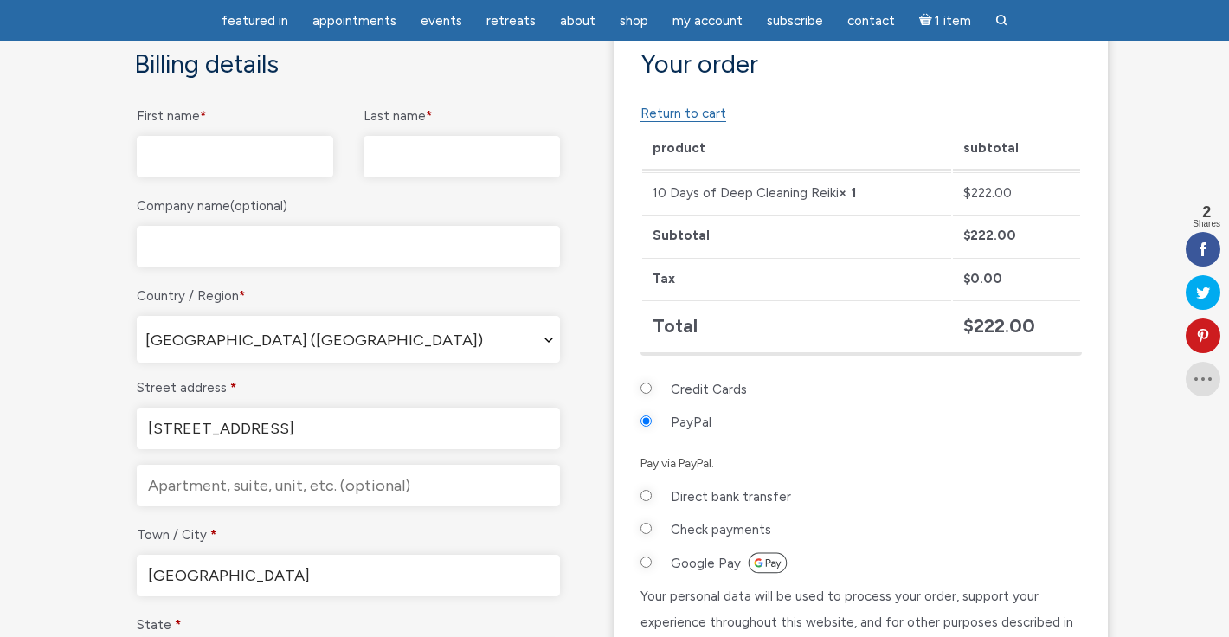
scroll to position [404, 0]
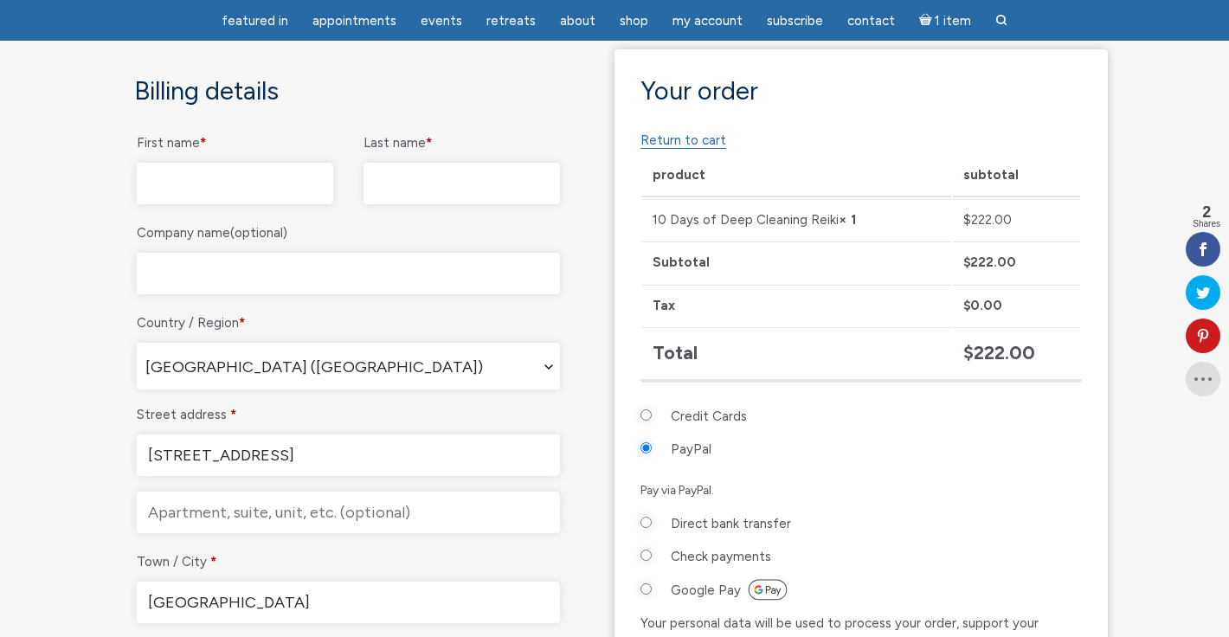
click at [203, 186] on input "First name *" at bounding box center [235, 184] width 196 height 42
type input "Iha"
click at [382, 179] on input "Last name *" at bounding box center [462, 184] width 196 height 42
type input "Schuster"
type input "13039569577"
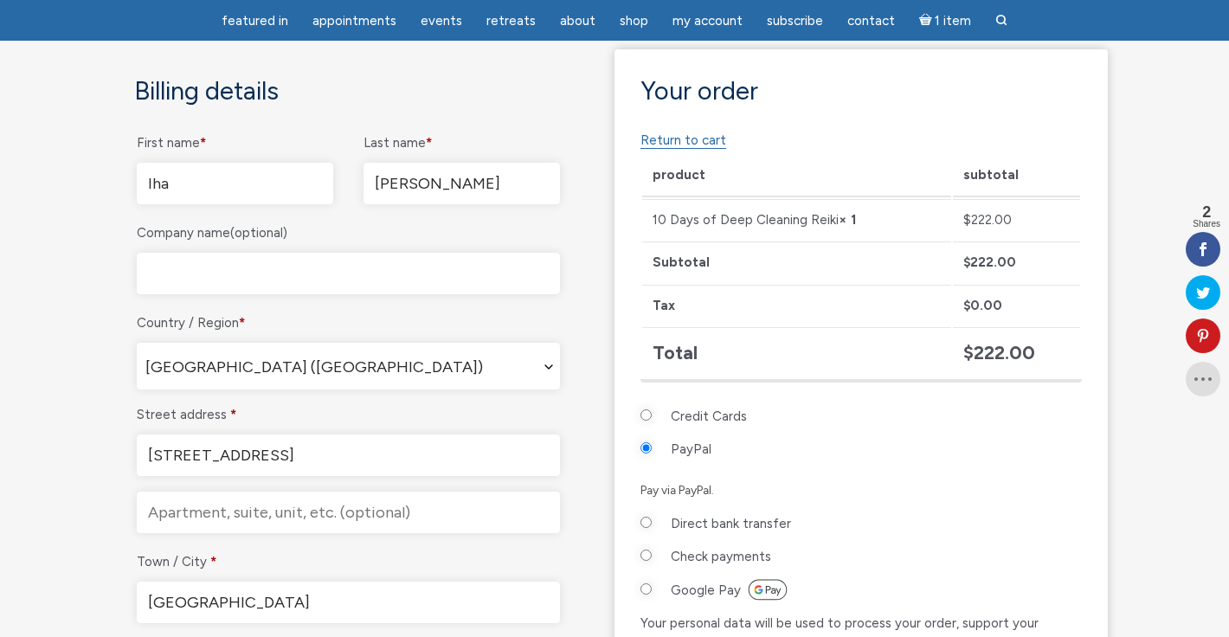
type input "veetiha@hotmail.com"
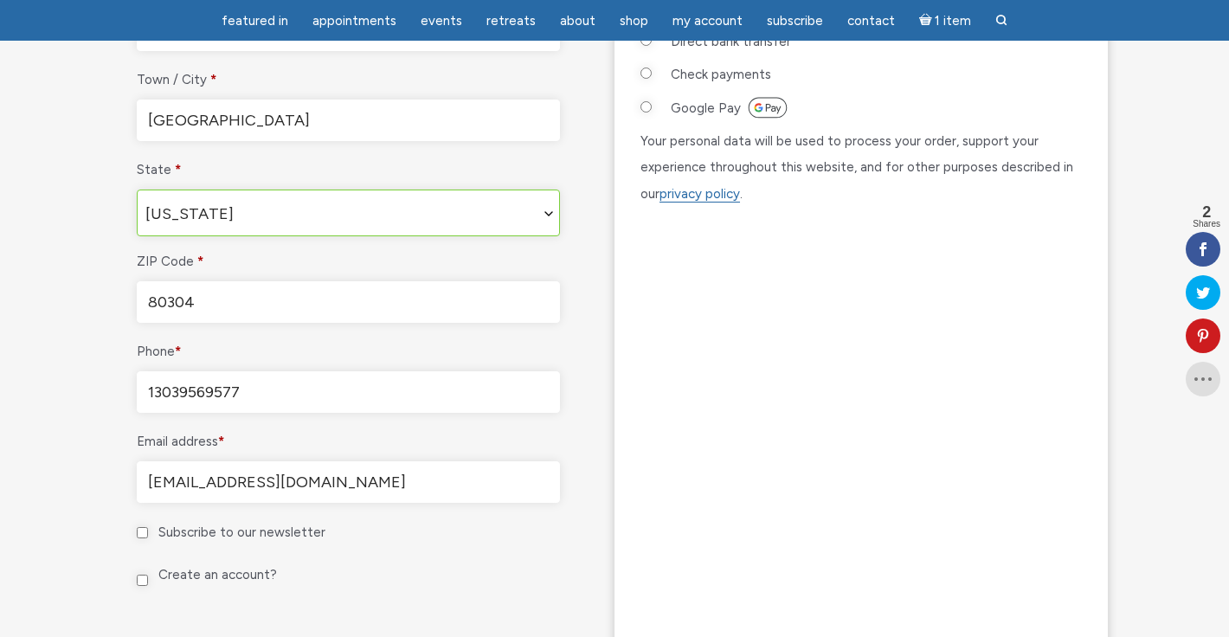
scroll to position [902, 0]
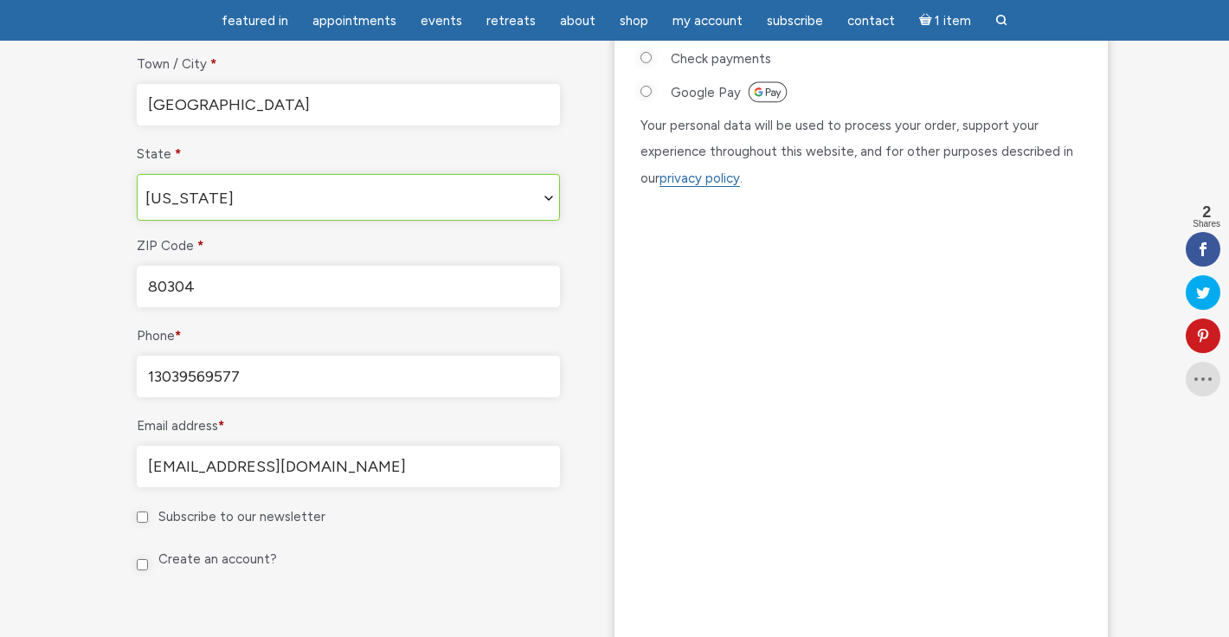
click at [142, 563] on input "Create an account?" at bounding box center [142, 564] width 11 height 11
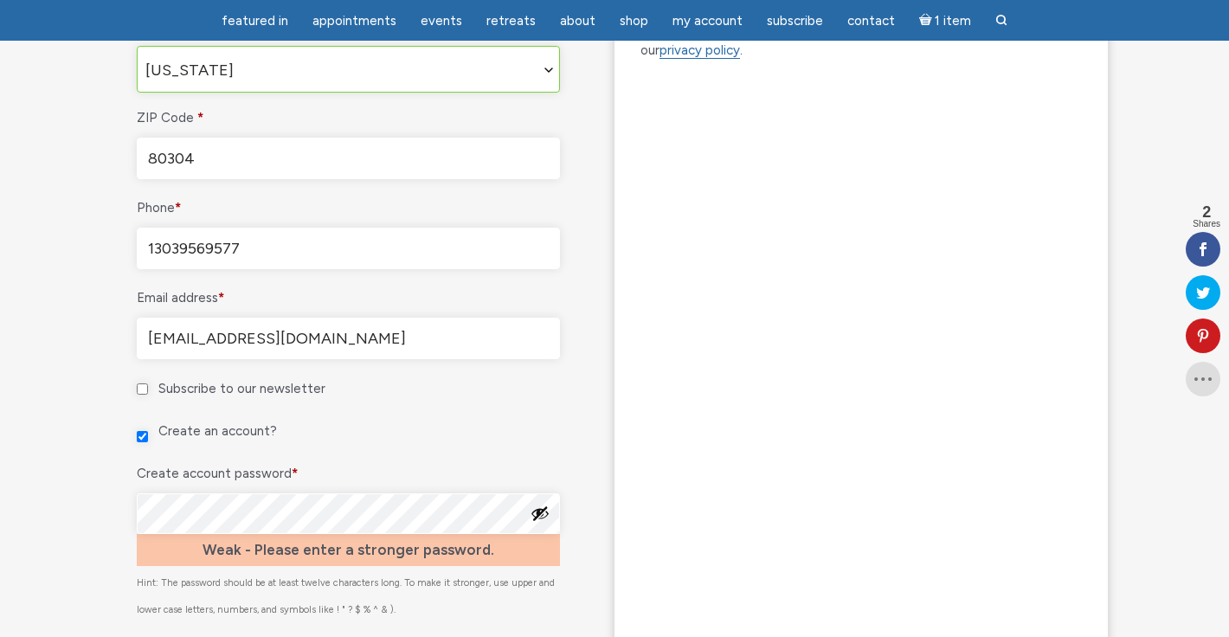
scroll to position [1031, 0]
click at [141, 435] on input "Create an account?" at bounding box center [142, 435] width 11 height 11
checkbox input "false"
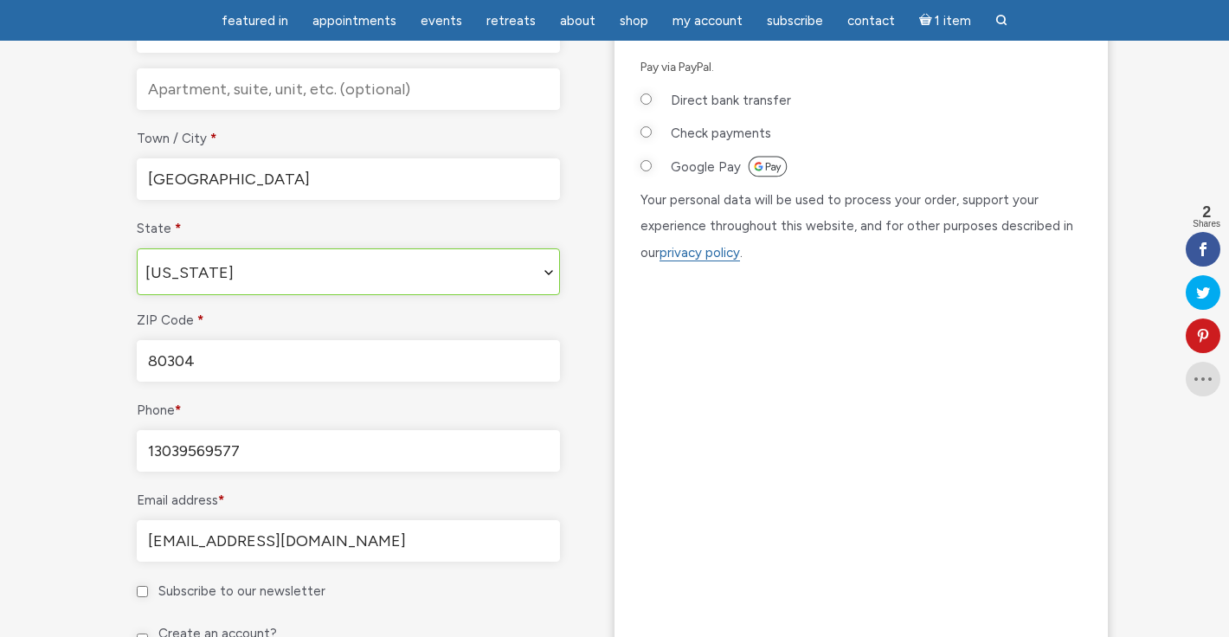
scroll to position [833, 0]
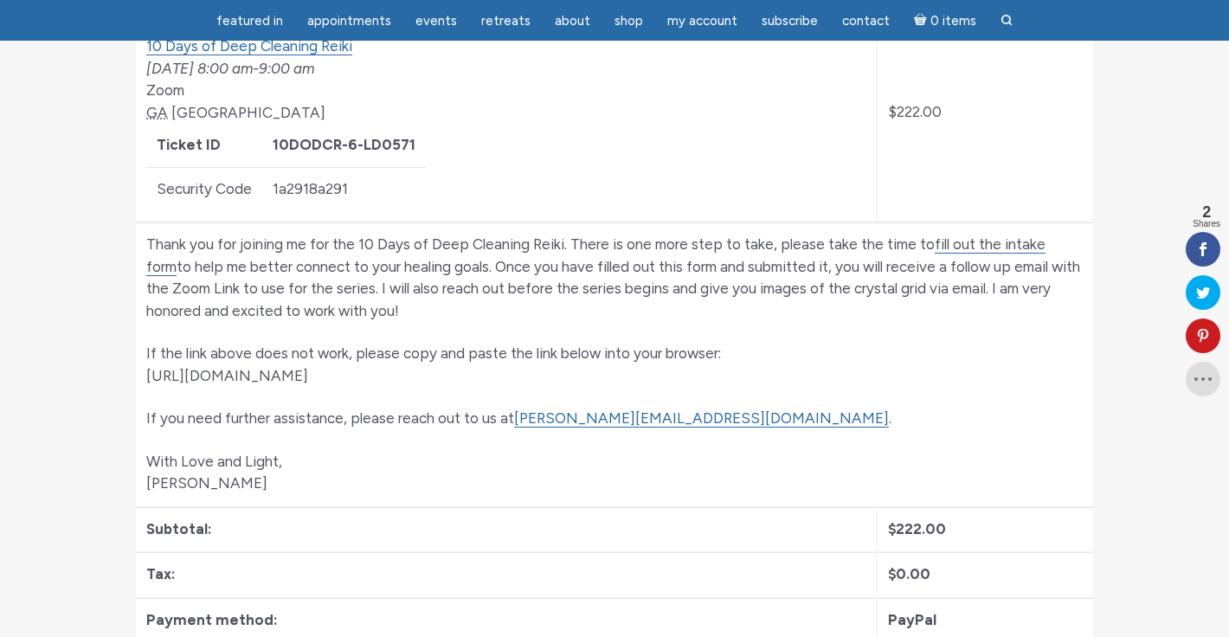
scroll to position [504, 0]
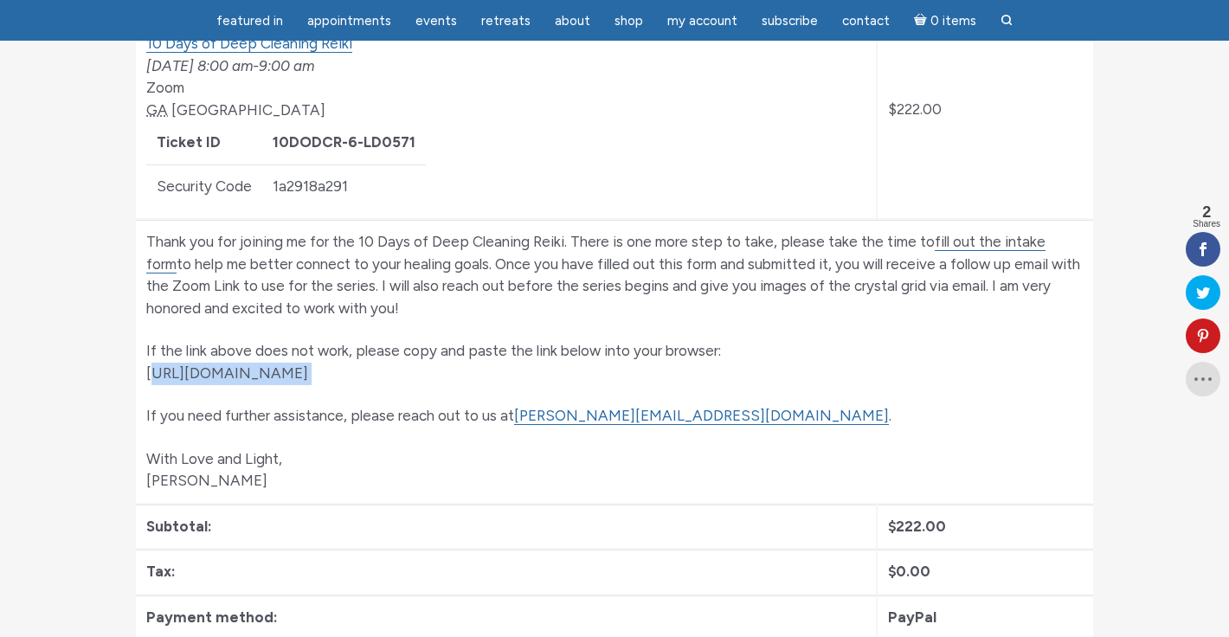
drag, startPoint x: 148, startPoint y: 372, endPoint x: 448, endPoint y: 392, distance: 300.2
click at [448, 392] on td "Thank you for joining me for the 10 Days of Deep Cleaning Reiki. There is one m…" at bounding box center [614, 361] width 957 height 283
copy td "[URL][DOMAIN_NAME]"
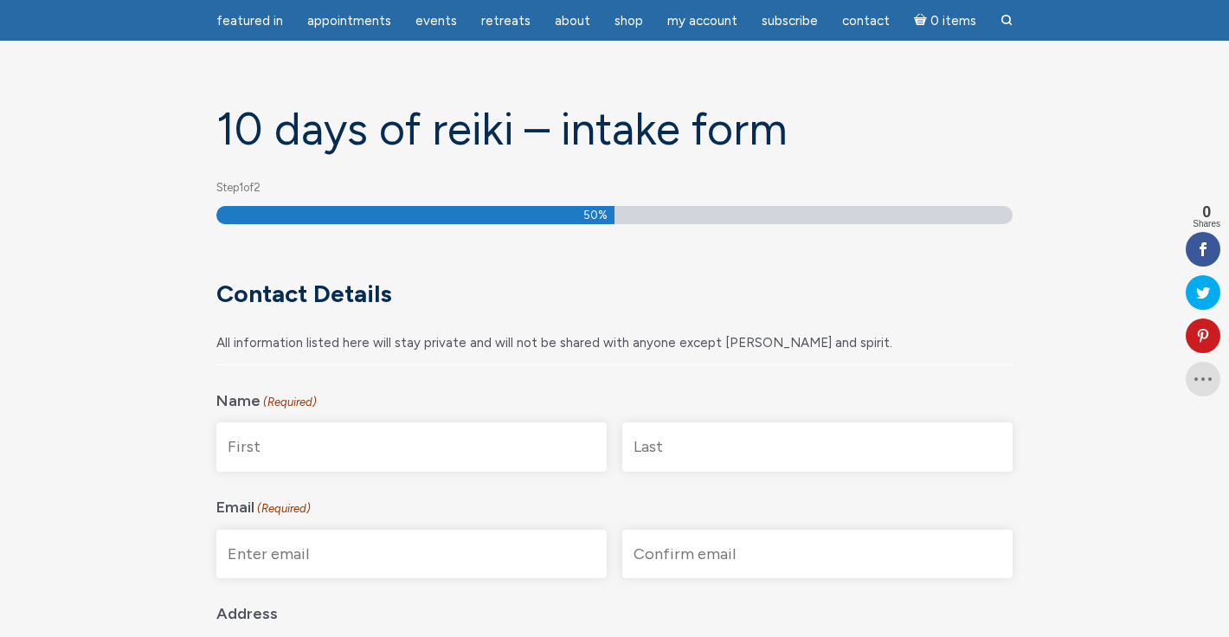
scroll to position [102, 0]
